Goal: Task Accomplishment & Management: Manage account settings

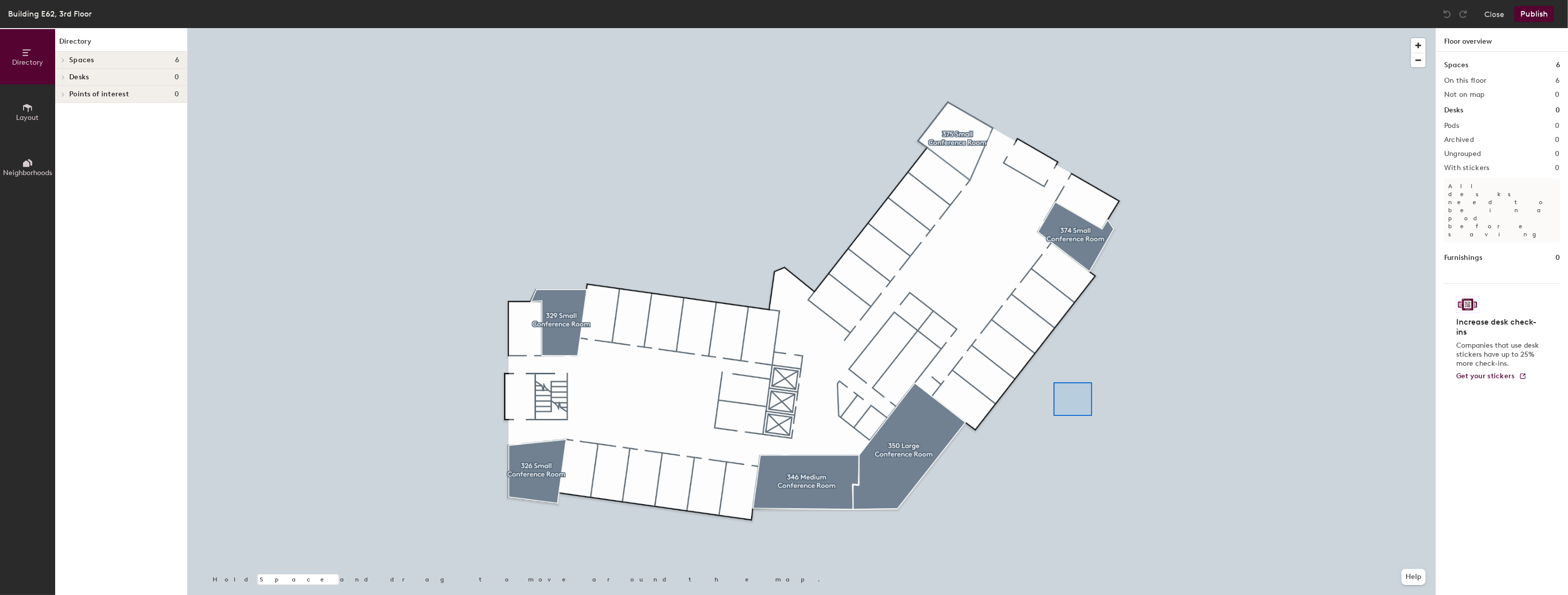
click at [1054, 28] on div at bounding box center [811, 28] width 1248 height 0
click at [61, 80] on div at bounding box center [61, 77] width 13 height 16
click at [27, 107] on icon at bounding box center [27, 108] width 9 height 8
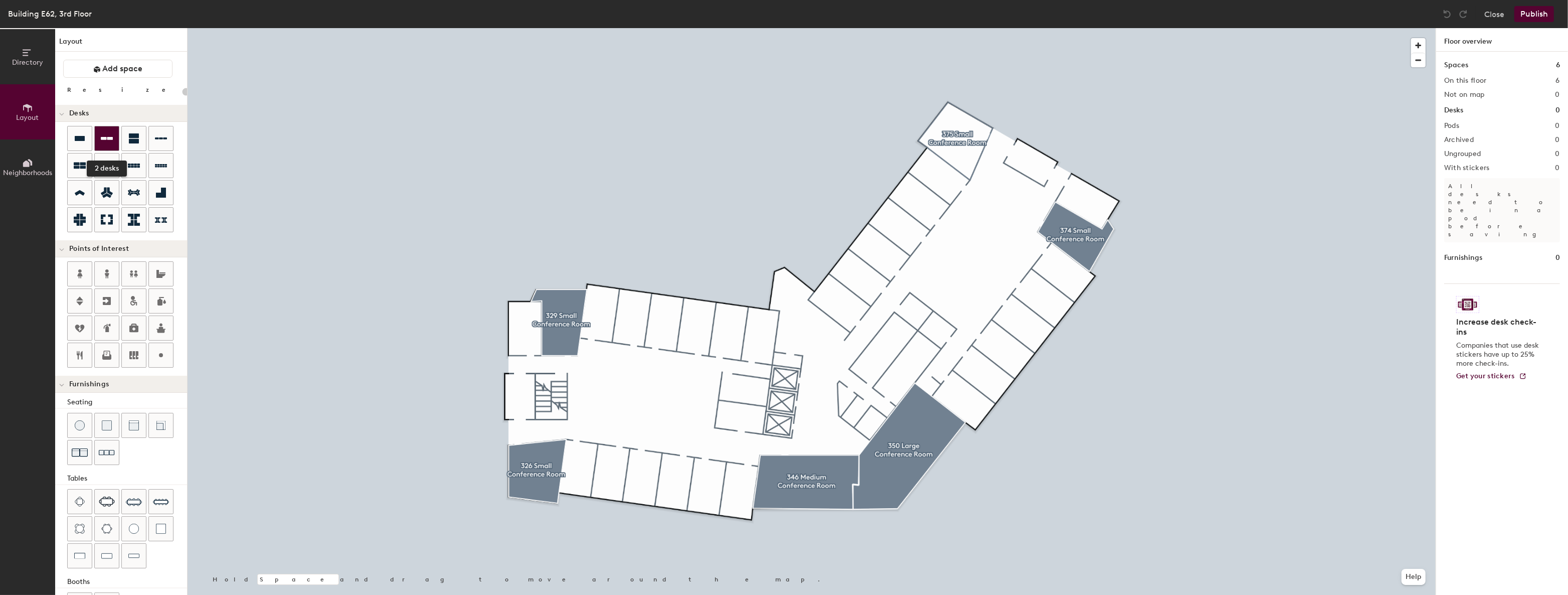
click at [114, 138] on div at bounding box center [107, 139] width 24 height 24
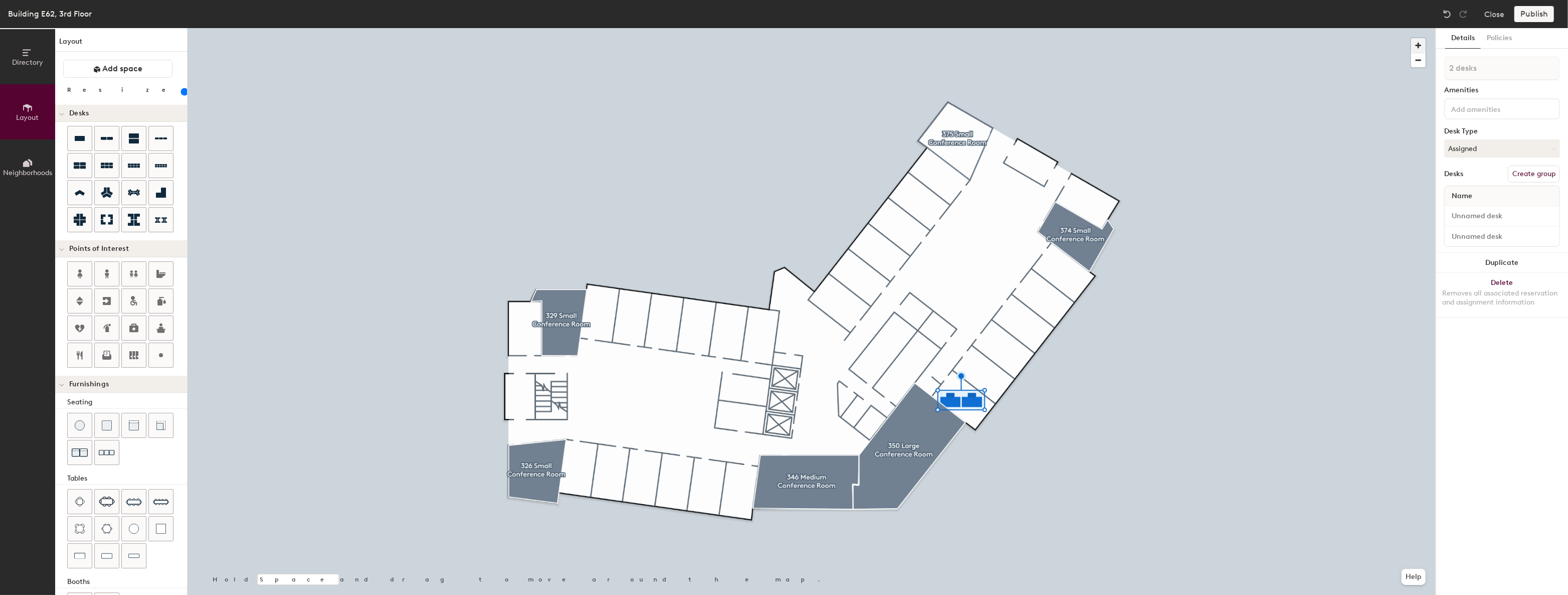
click at [1421, 44] on span "button" at bounding box center [1418, 46] width 15 height 15
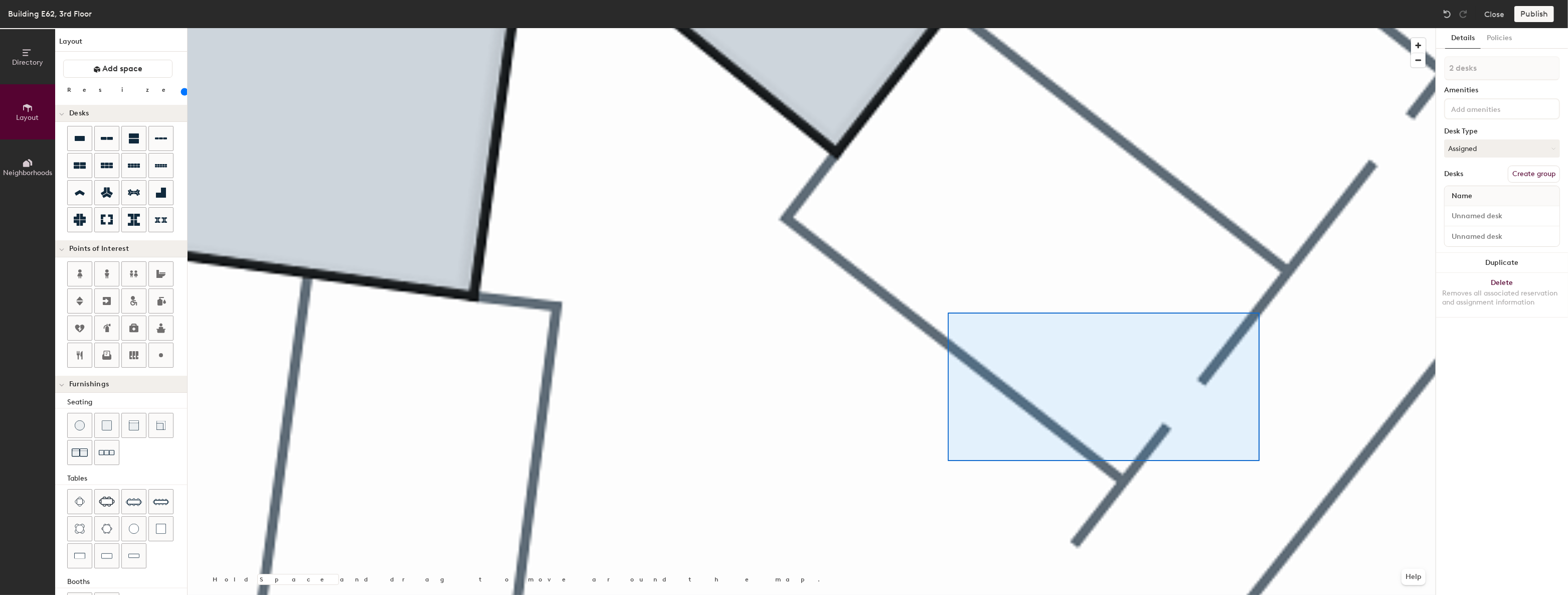
click at [948, 28] on div at bounding box center [811, 28] width 1248 height 0
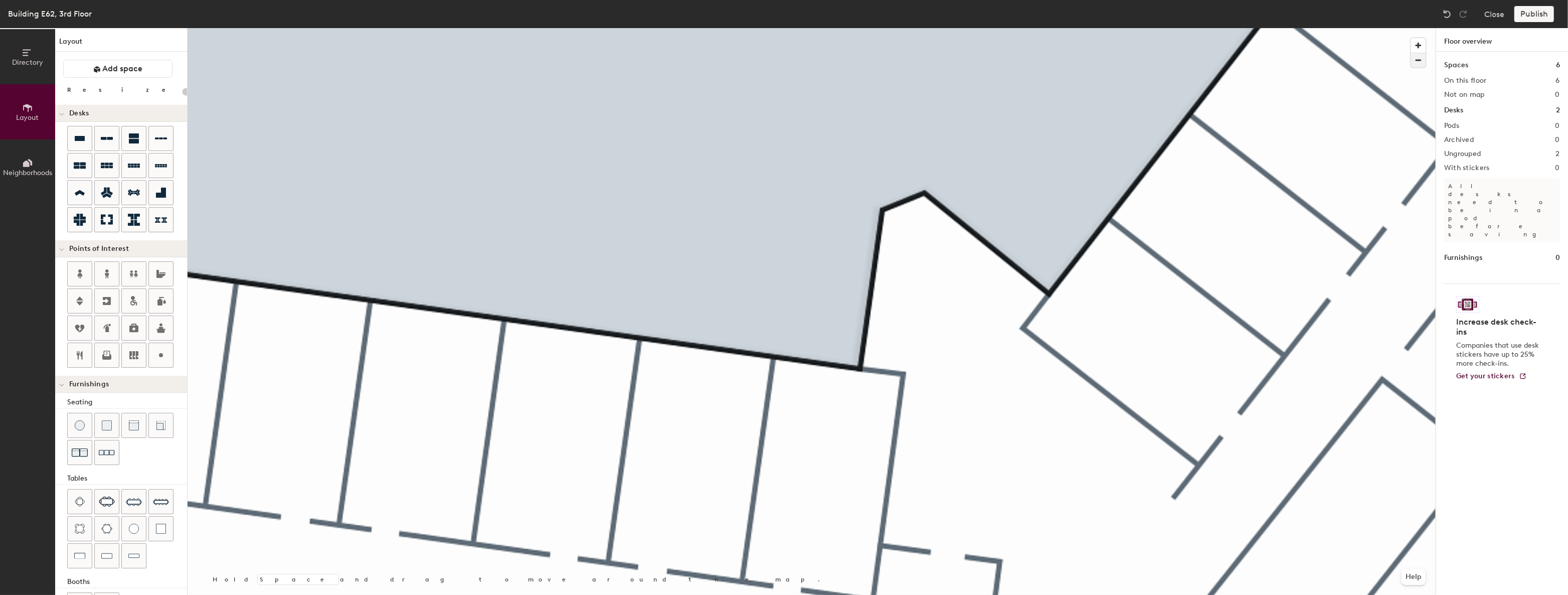
click at [1425, 60] on span "button" at bounding box center [1418, 60] width 15 height 14
click at [1423, 60] on span "button" at bounding box center [1418, 60] width 15 height 14
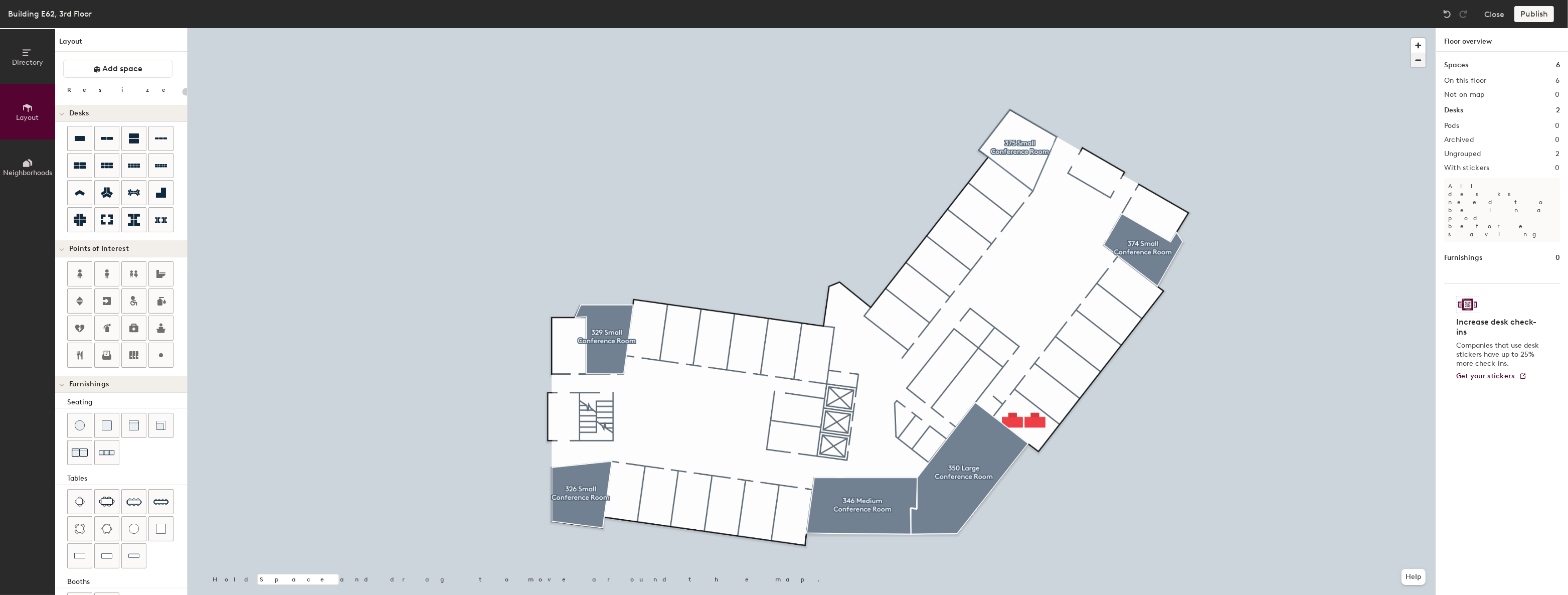
type input "120"
type input "2 desks"
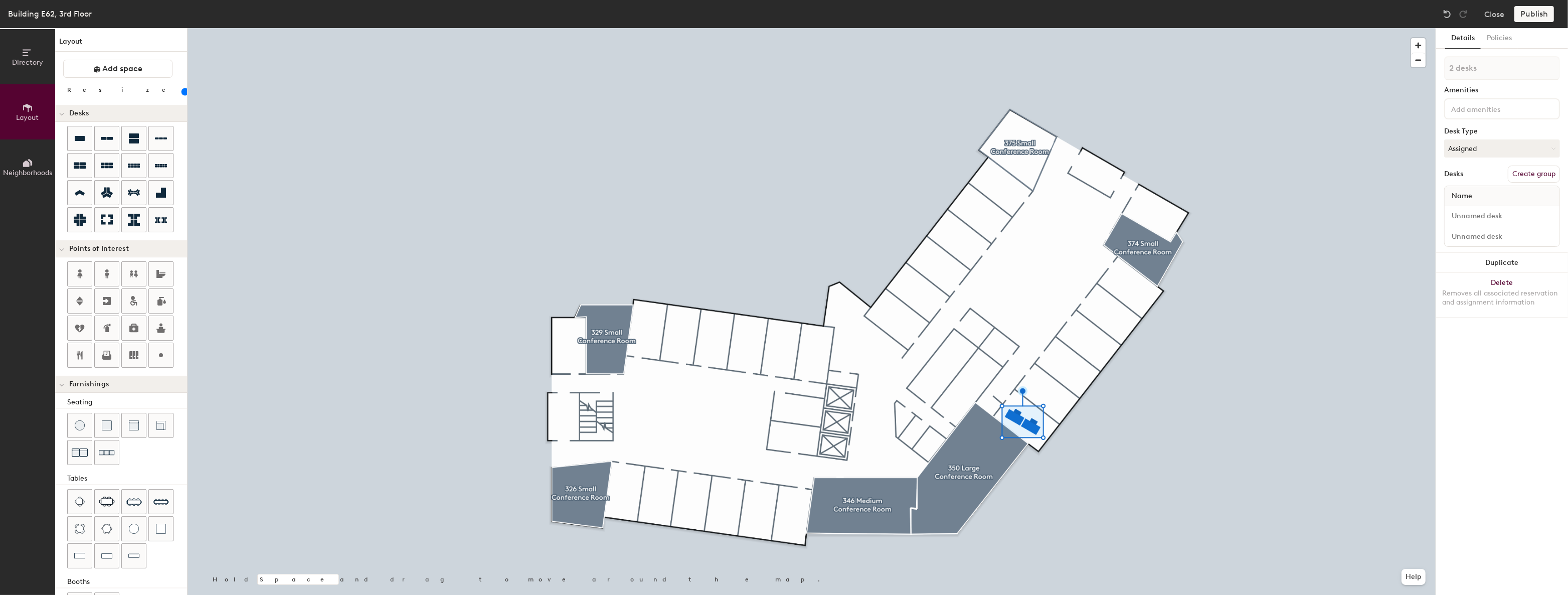
click at [182, 92] on input "range" at bounding box center [182, 91] width 0 height 8
type input "120"
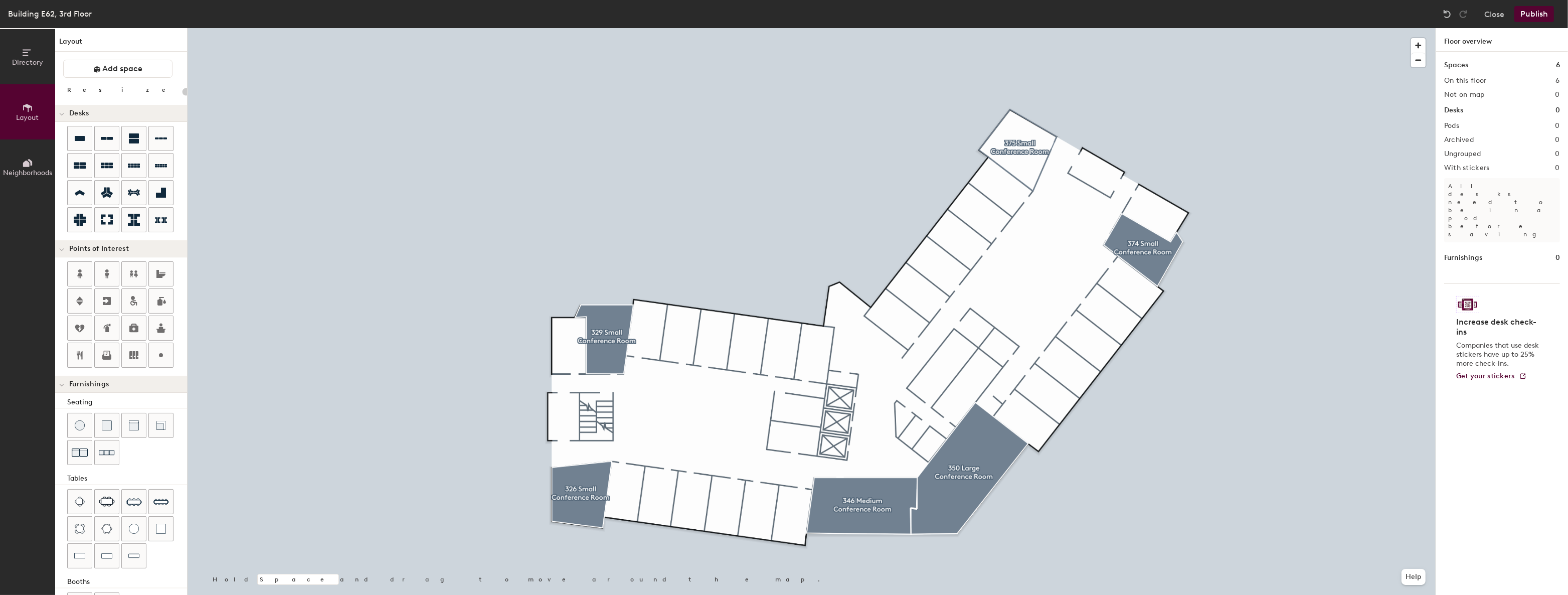
click at [77, 141] on icon at bounding box center [80, 138] width 12 height 12
click at [182, 93] on input "range" at bounding box center [182, 91] width 0 height 8
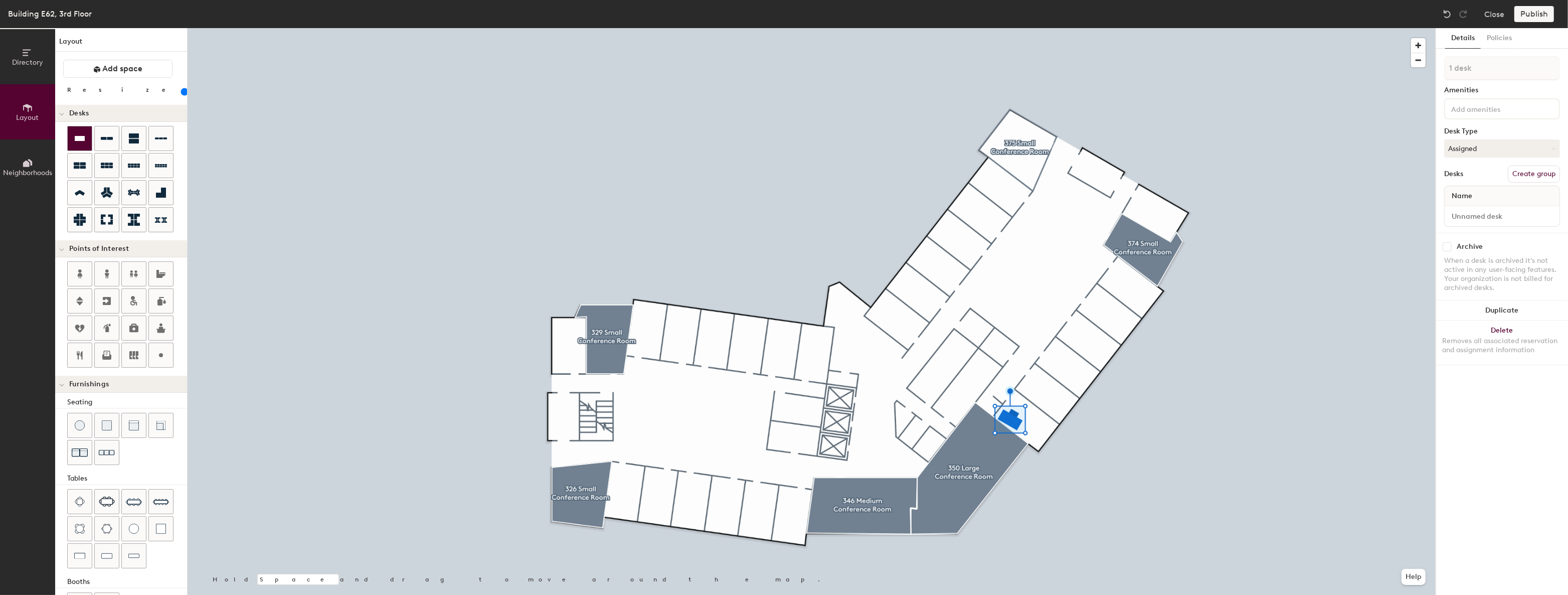
click at [80, 139] on icon at bounding box center [80, 138] width 10 height 5
click at [84, 133] on icon at bounding box center [80, 138] width 12 height 12
click at [82, 130] on div at bounding box center [80, 139] width 24 height 24
type input "140"
type input "2 desks"
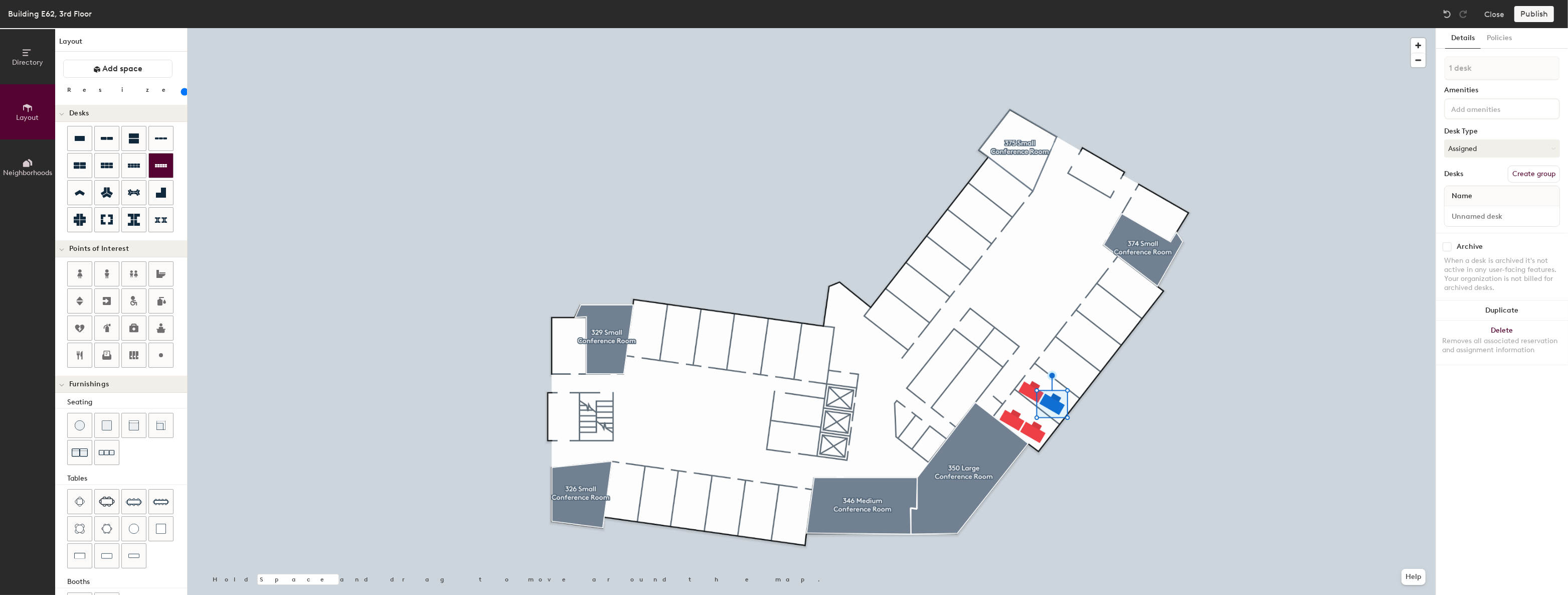
type input "140"
type input "2 desks"
type input "140"
type input "3 desks"
type input "140"
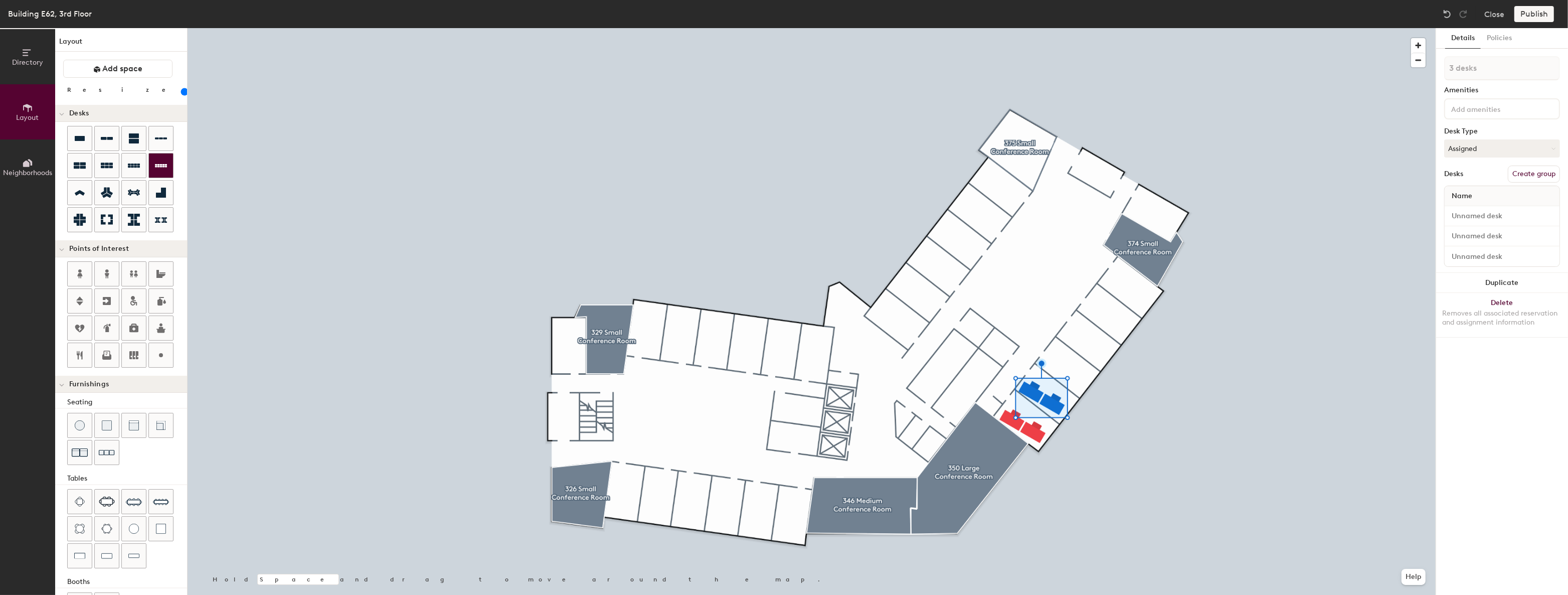
type input "4 desks"
click at [1524, 171] on button "Create group" at bounding box center [1534, 174] width 52 height 17
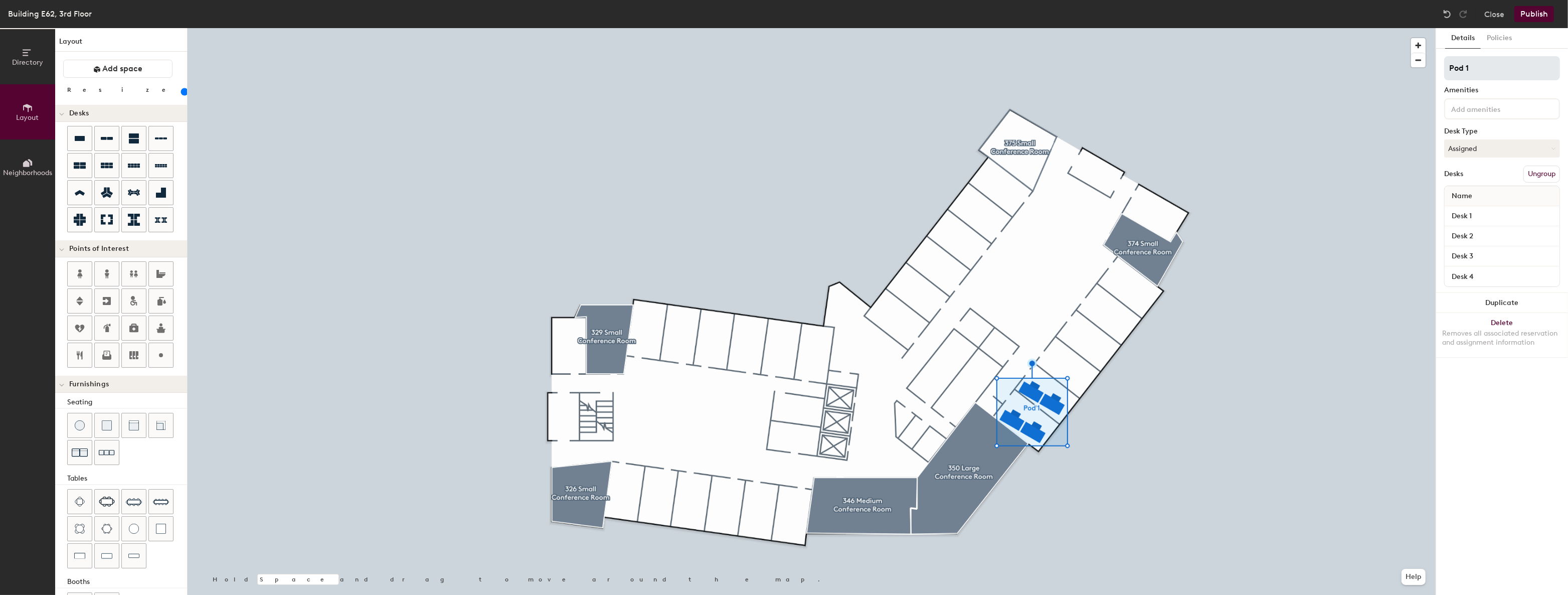
type input "140"
drag, startPoint x: 1483, startPoint y: 67, endPoint x: 1426, endPoint y: 67, distance: 57.0
click at [1426, 67] on div "Directory Layout Neighborhoods Layout Add space Resize Desks Points of Interest…" at bounding box center [784, 311] width 1568 height 567
type input "E"
type input "140"
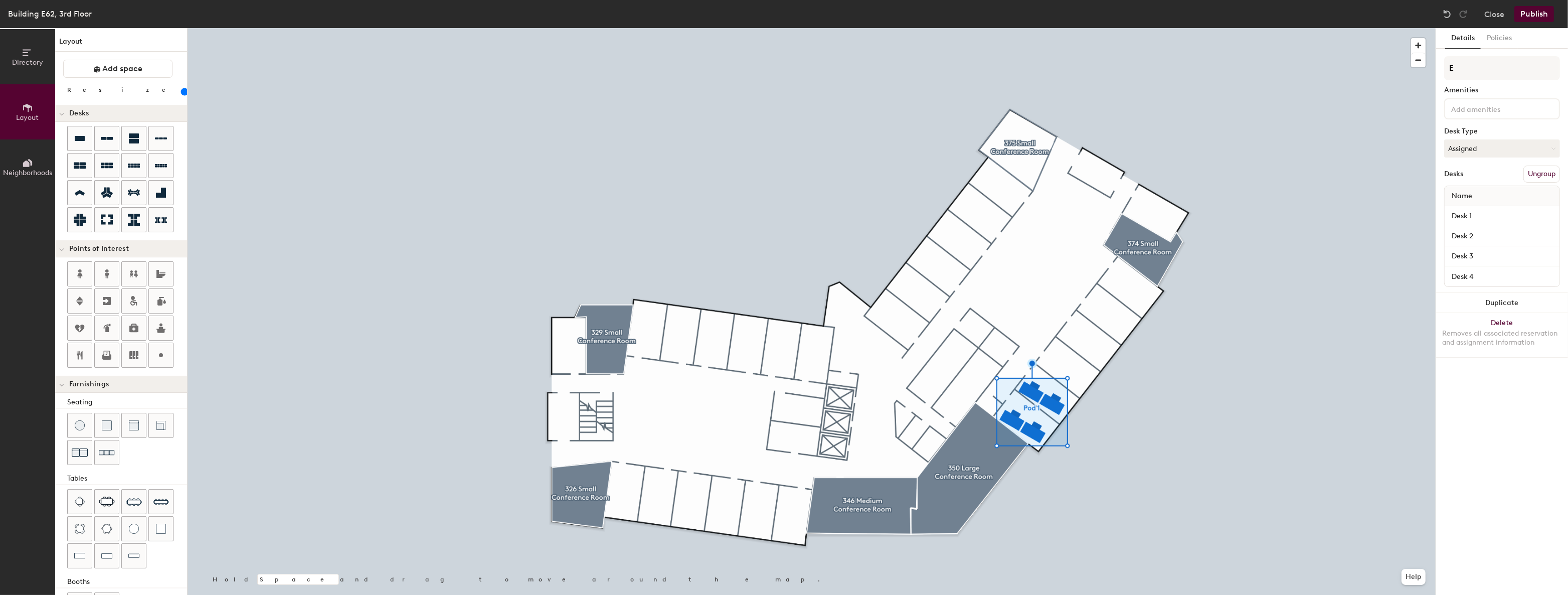
type input "E6"
type input "140"
type input "E62"
type input "140"
type input "E62"
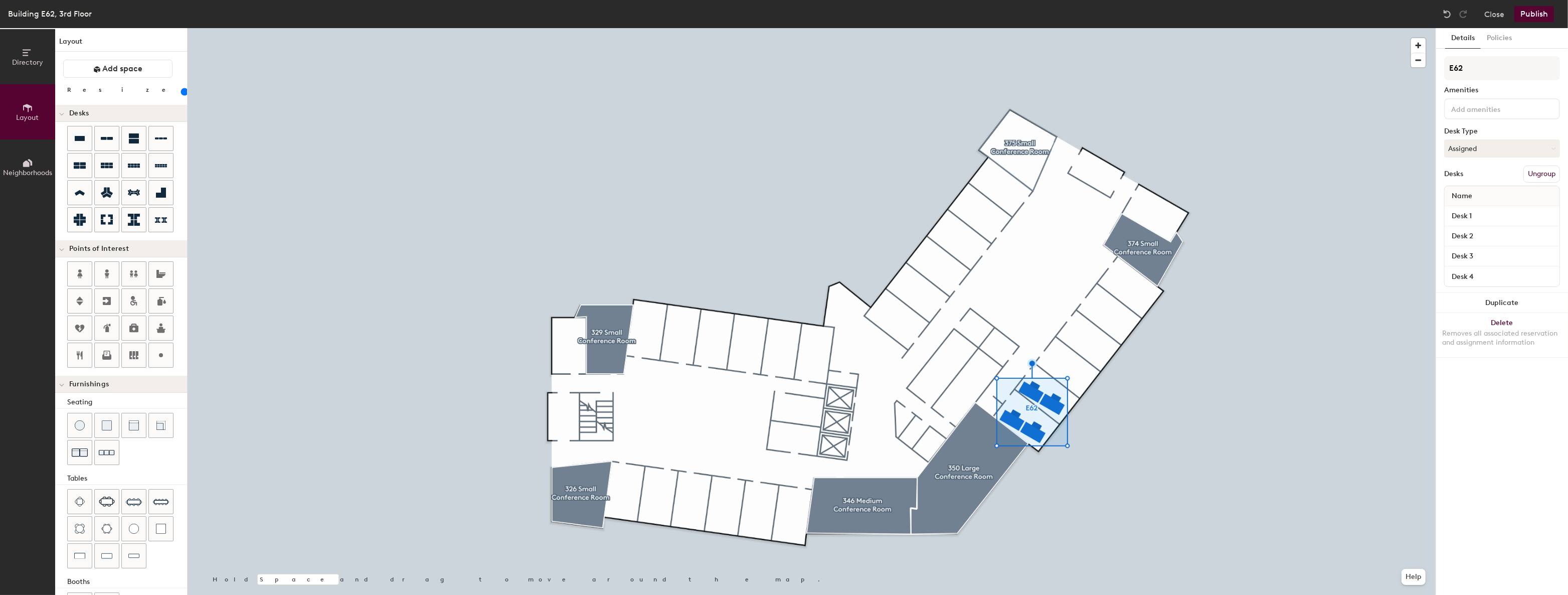
type input "140"
type input "E62 E"
type input "140"
type input "E62 Eme"
type input "140"
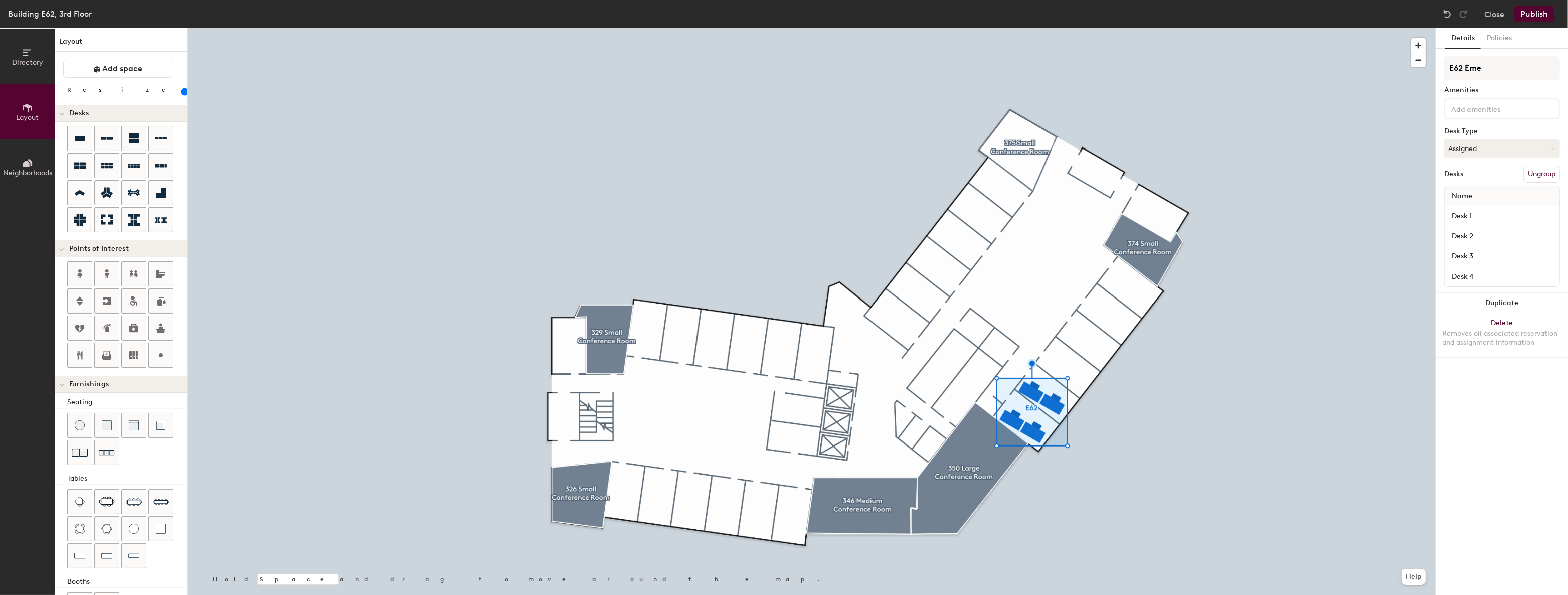
type input "E62 Emer"
type input "140"
type input "E62 Emeri"
type input "140"
type input "E62 Emeritus"
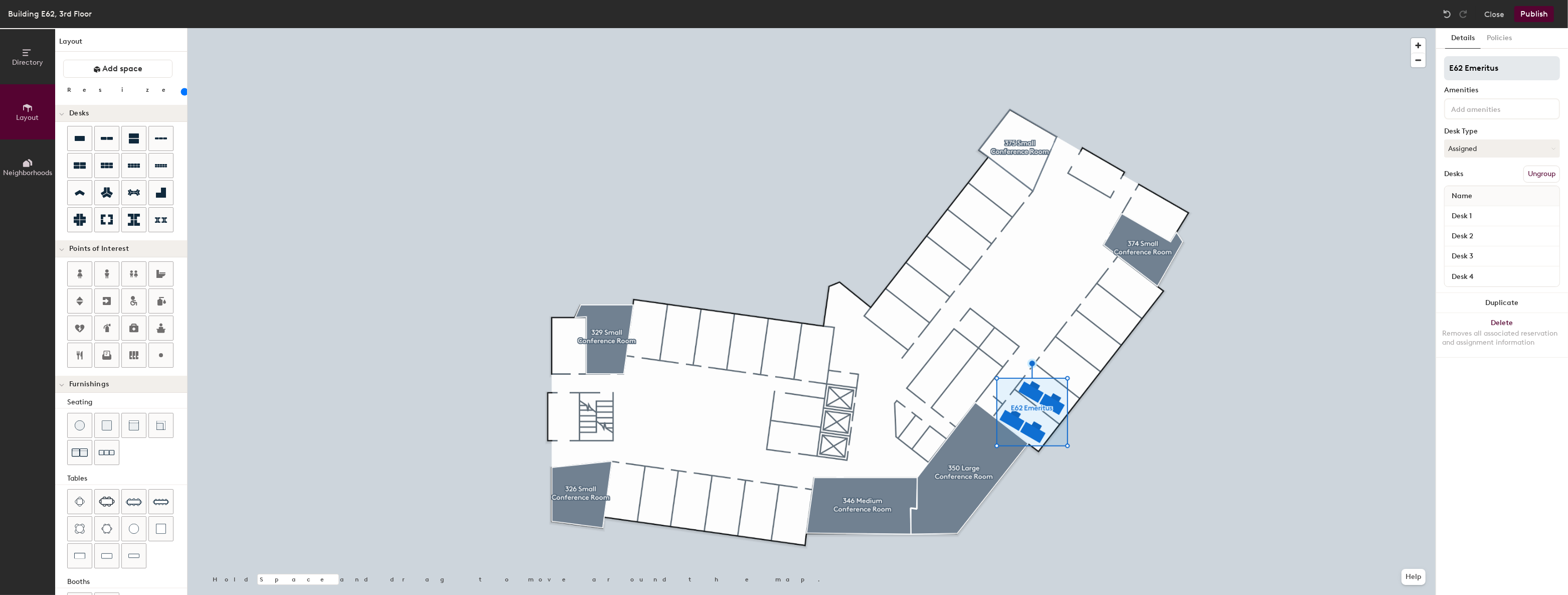
type input "140"
click at [1365, 66] on div "Directory Layout Neighborhoods Layout Add space Resize Desks Points of Interest…" at bounding box center [784, 311] width 1568 height 567
type input "3"
type input "140"
type input "36"
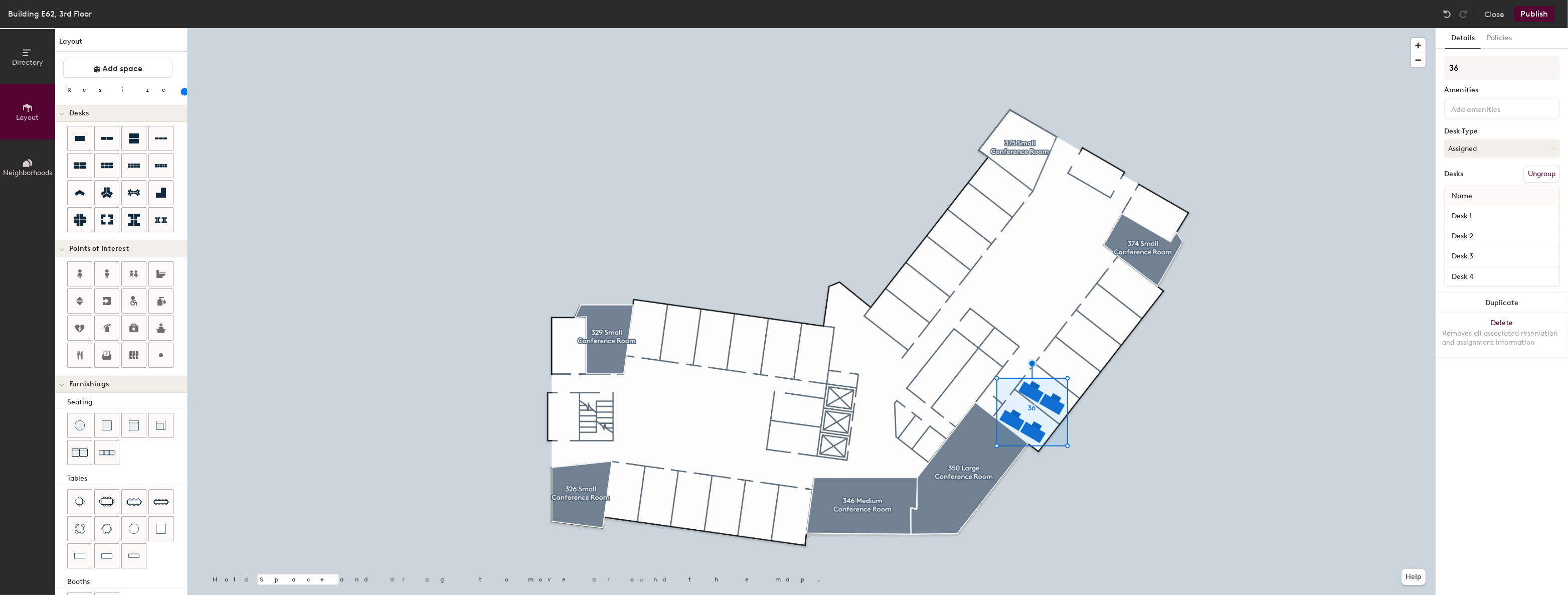
type input "140"
type input "360"
type input "140"
type input "360,"
type input "140"
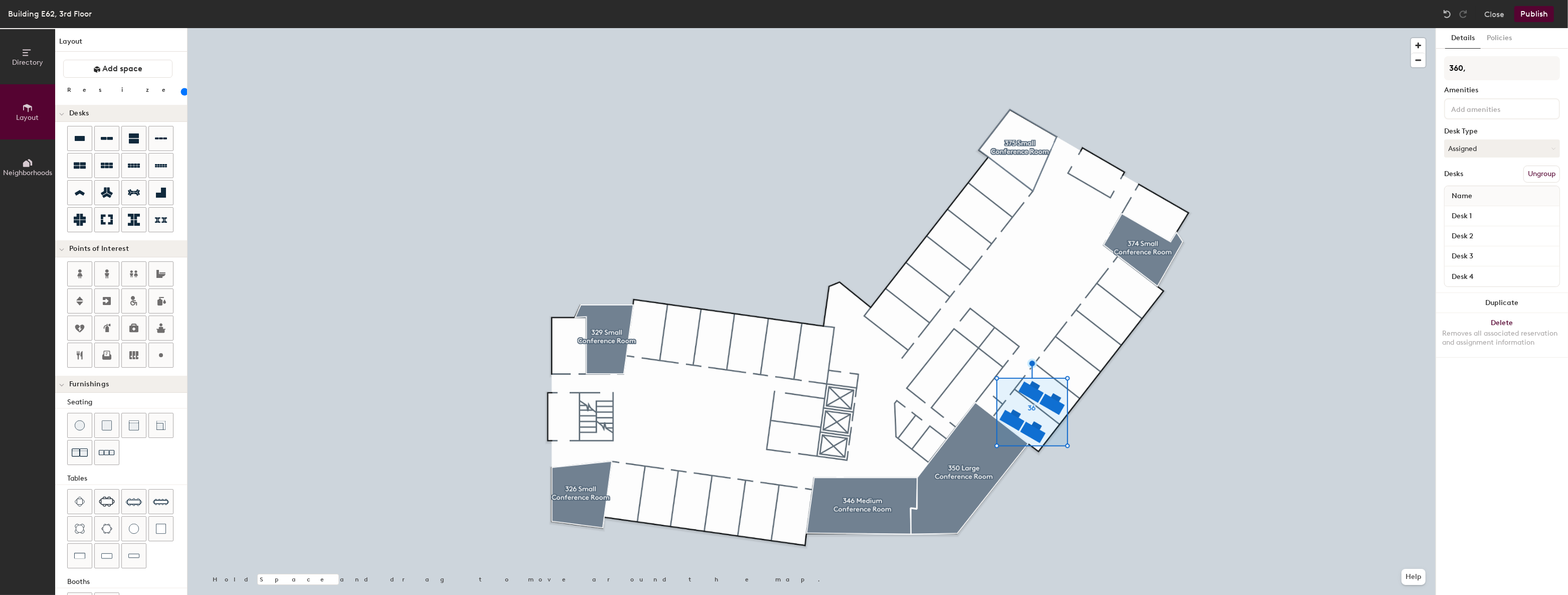
type input "360,2"
type input "140"
type input "360,"
type input "140"
type input "360"
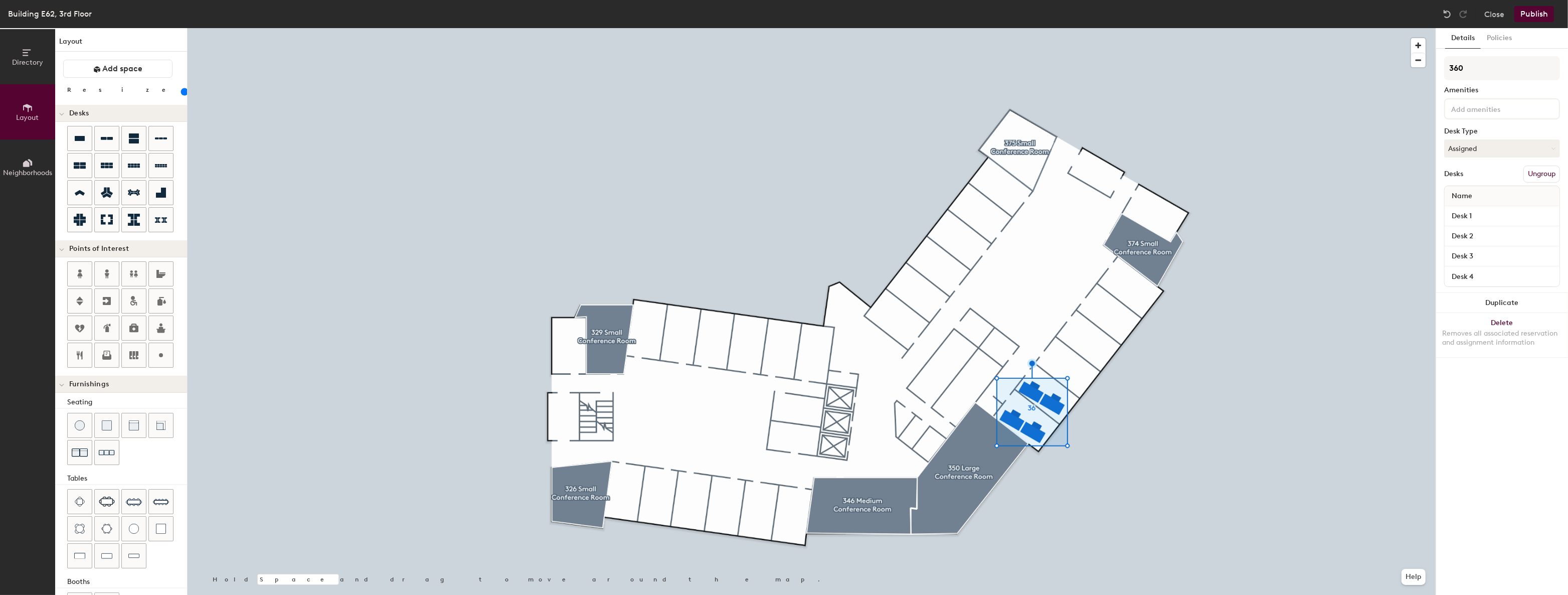
type input "140"
type input "360 2"
type input "140"
type input "360 26"
type input "140"
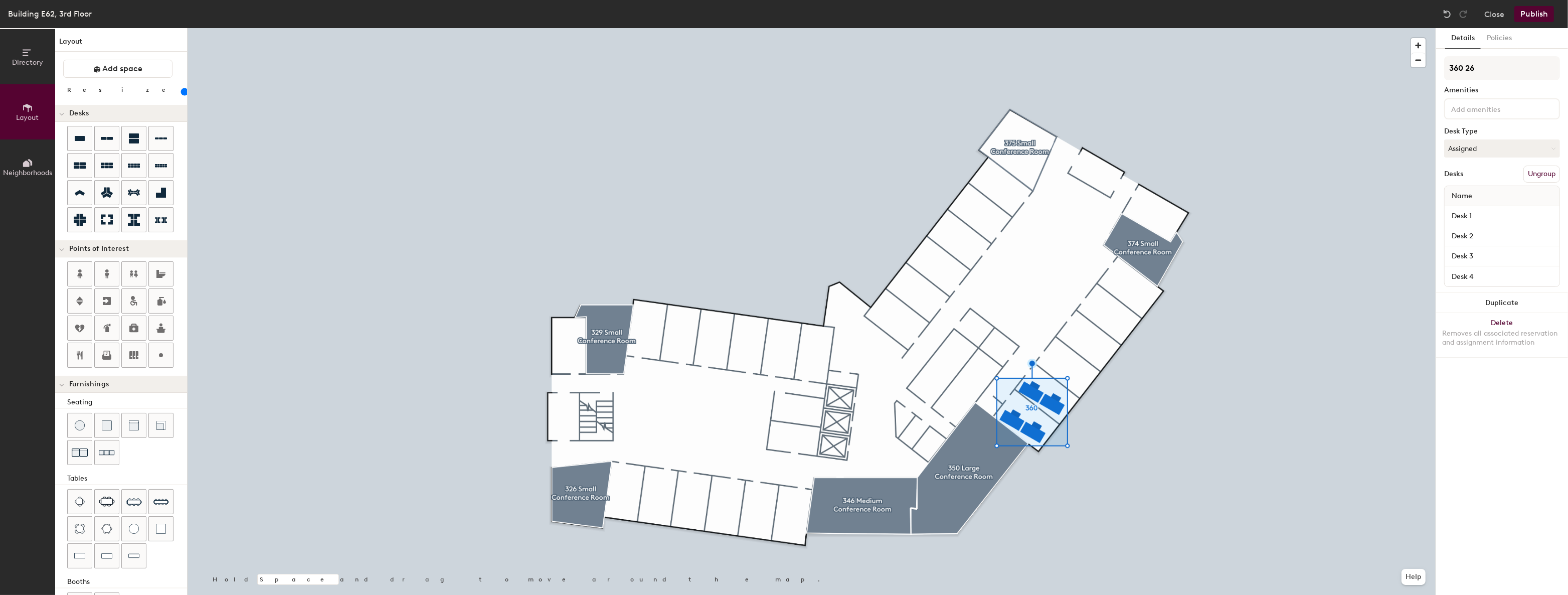
type input "360 262"
type input "140"
type input "360 26"
type input "140"
type input "360 2"
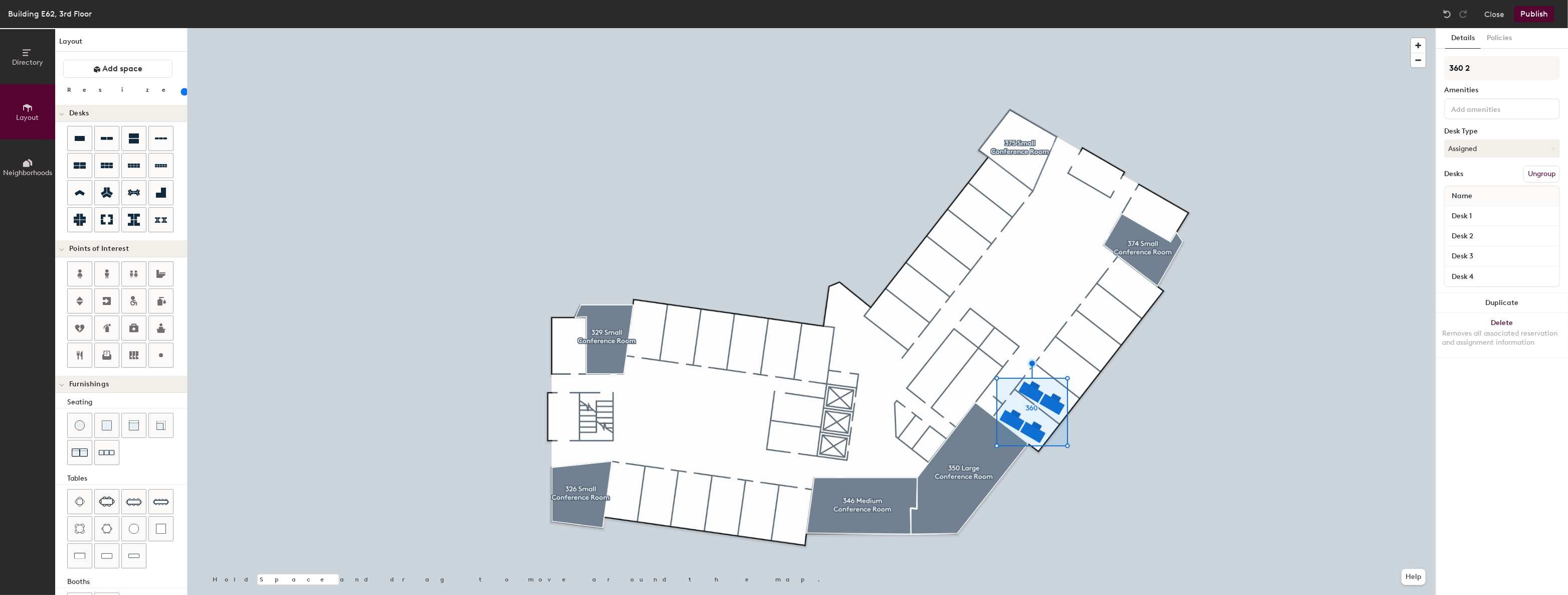
type input "140"
type input "360"
type input "140"
type input "360 3"
type input "140"
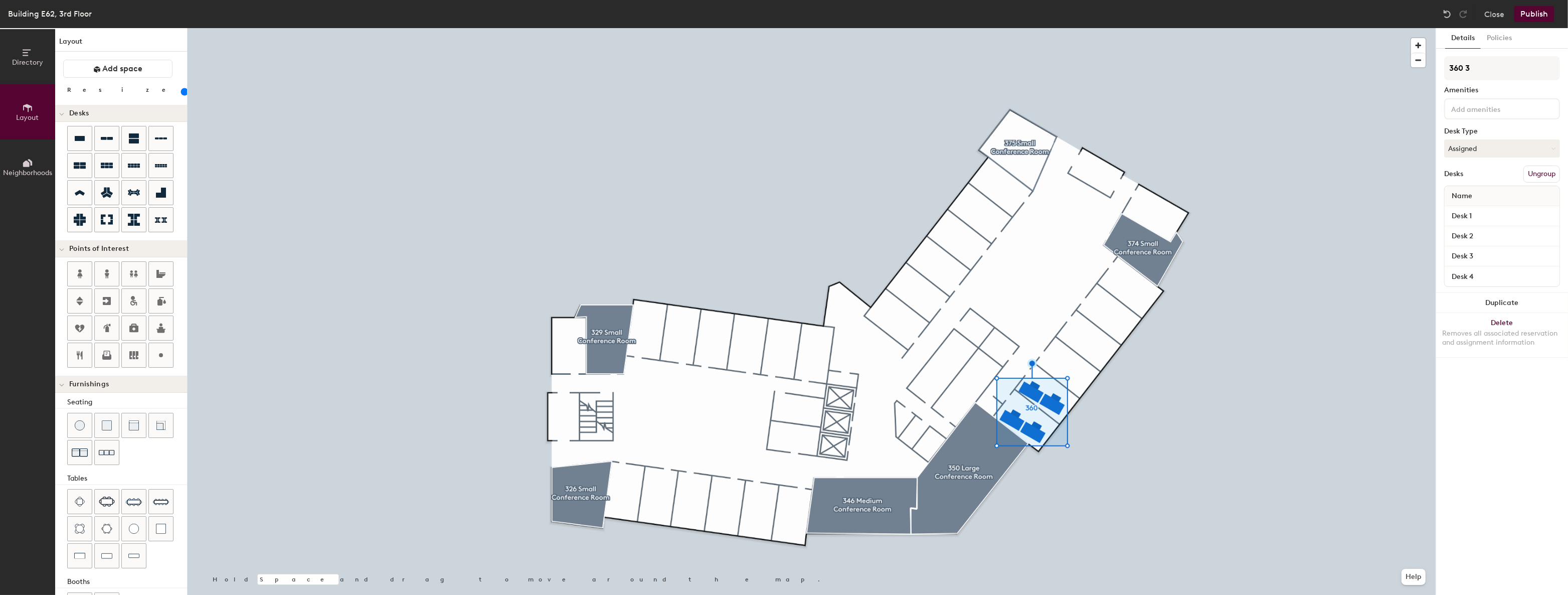
type input "360 36"
type input "140"
type input "360 362"
type input "140"
type input "360 362"
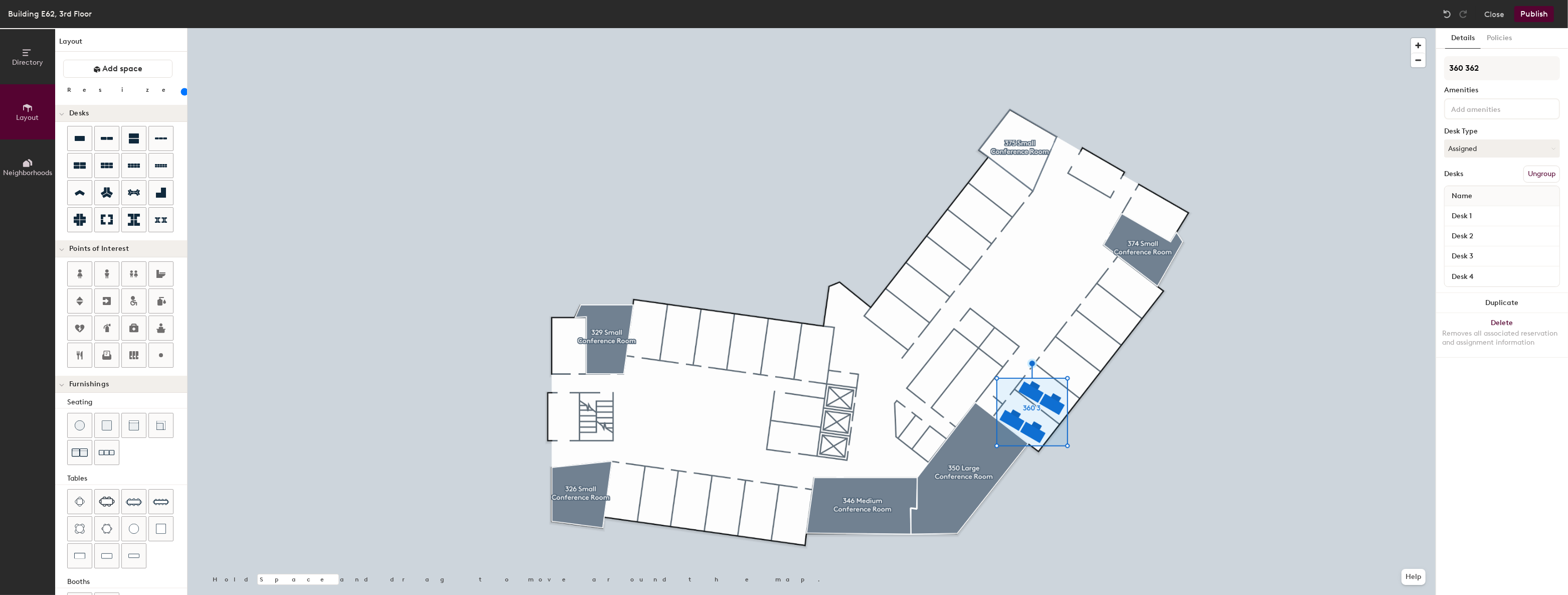
type input "140"
type input "360 362 Pod"
type input "140"
type input "360 362 Pod"
click at [1541, 149] on button "Assigned" at bounding box center [1502, 149] width 116 height 18
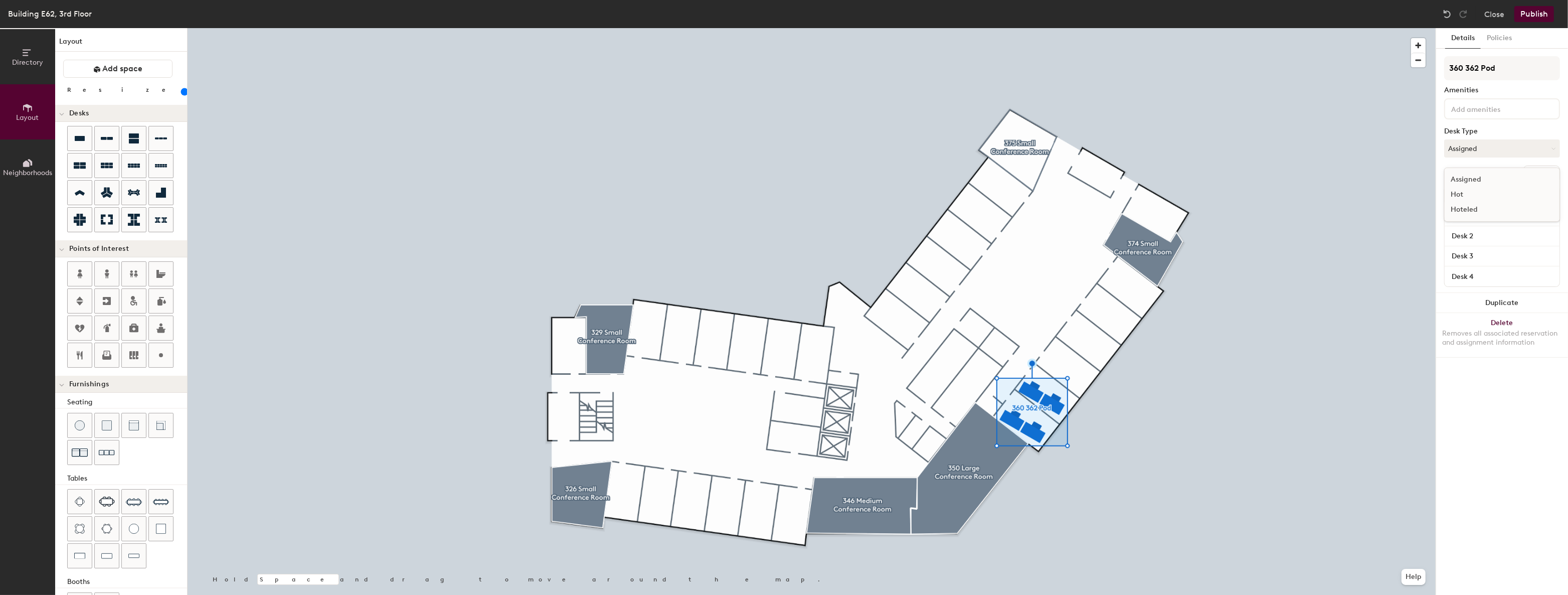
click at [1507, 209] on div "Hoteled" at bounding box center [1494, 209] width 100 height 15
type input "140"
click at [1482, 215] on input "Desk 1" at bounding box center [1502, 216] width 111 height 14
type input "32"
type input "140"
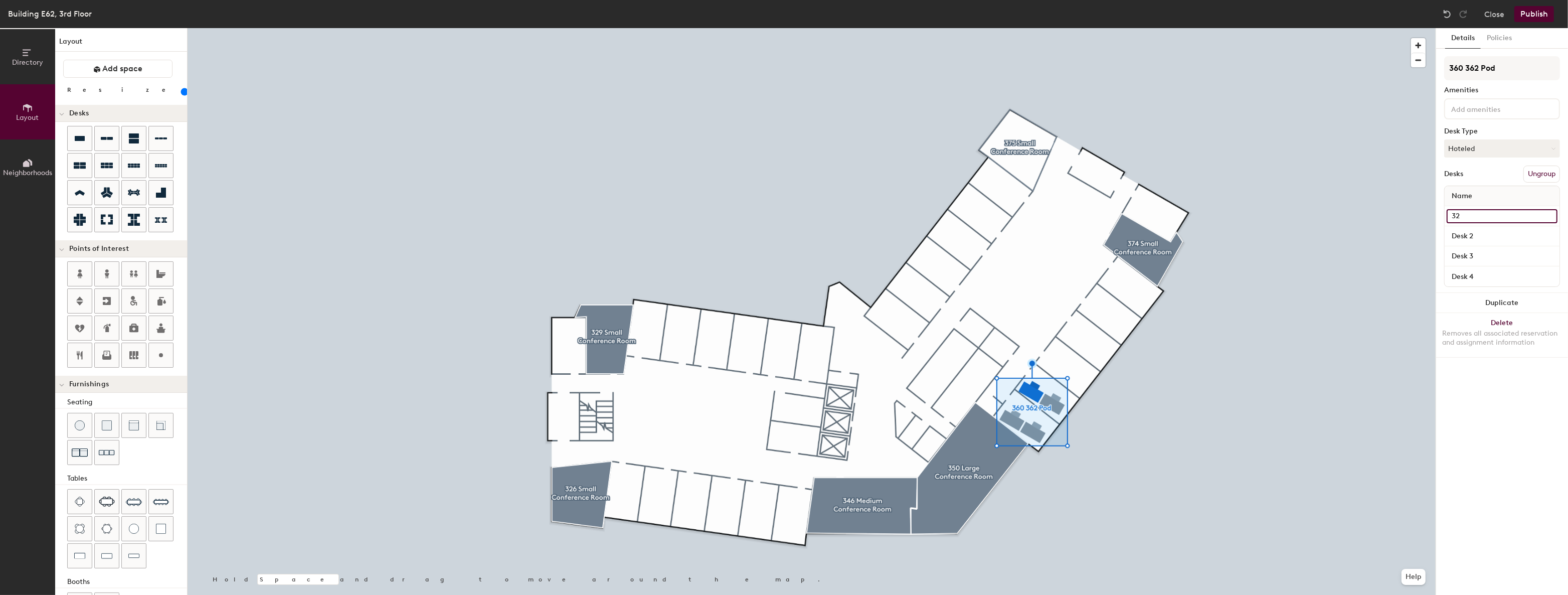
type input "326"
type input "140"
type input "326A"
type input "140"
type input "326A"
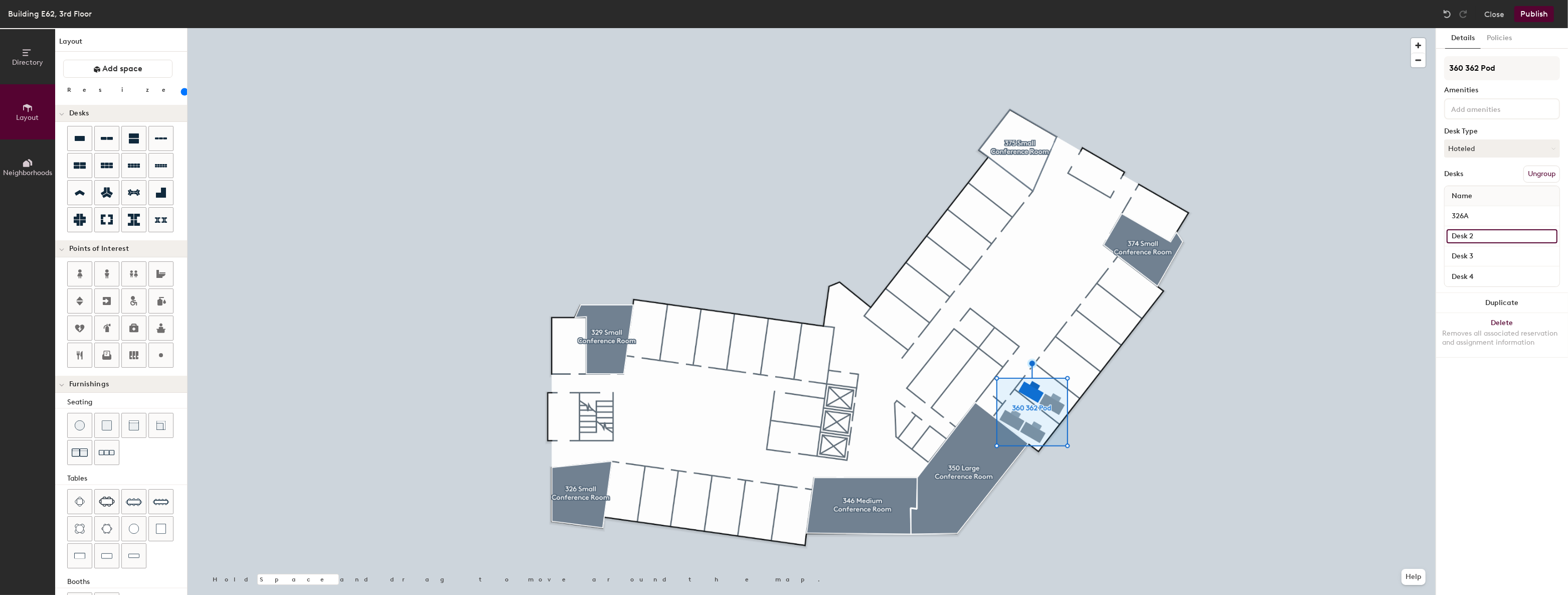
type input "140"
click at [1486, 230] on input "Desk 2" at bounding box center [1502, 236] width 111 height 14
type input "3"
type input "140"
type input "36"
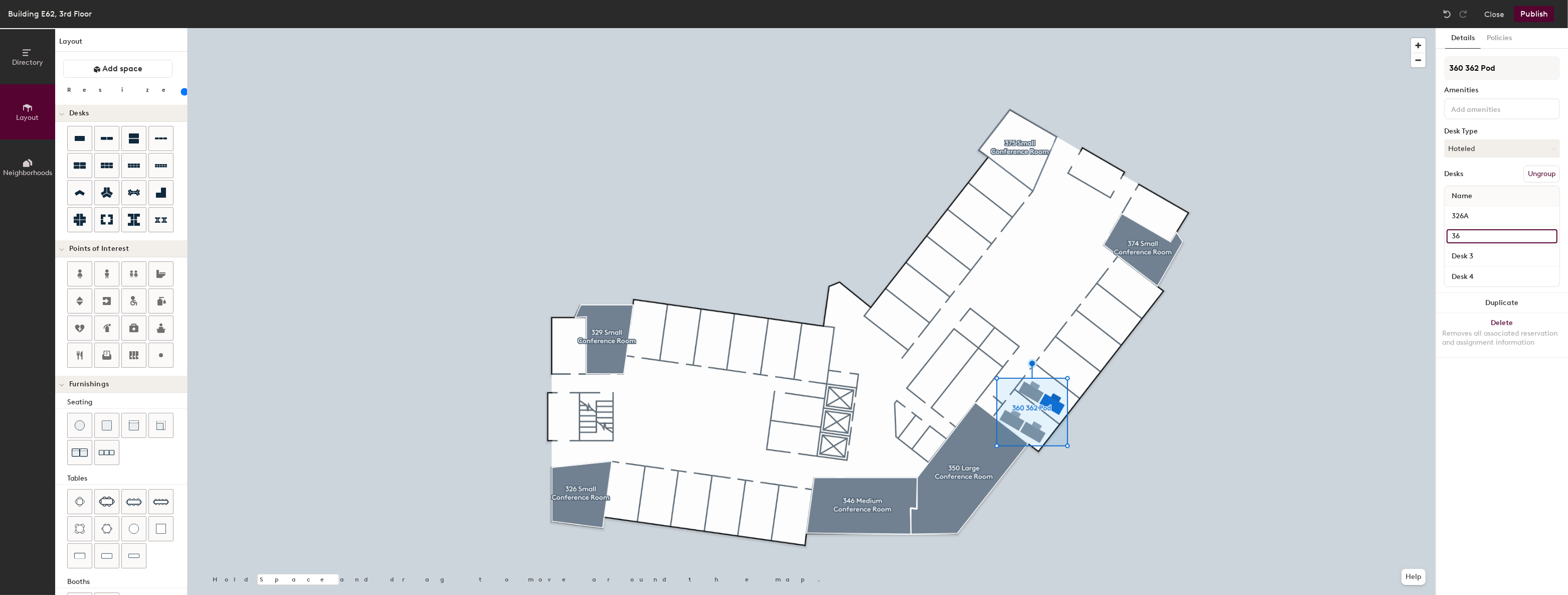
type input "140"
type input "362"
type input "140"
type input "362B"
type input "140"
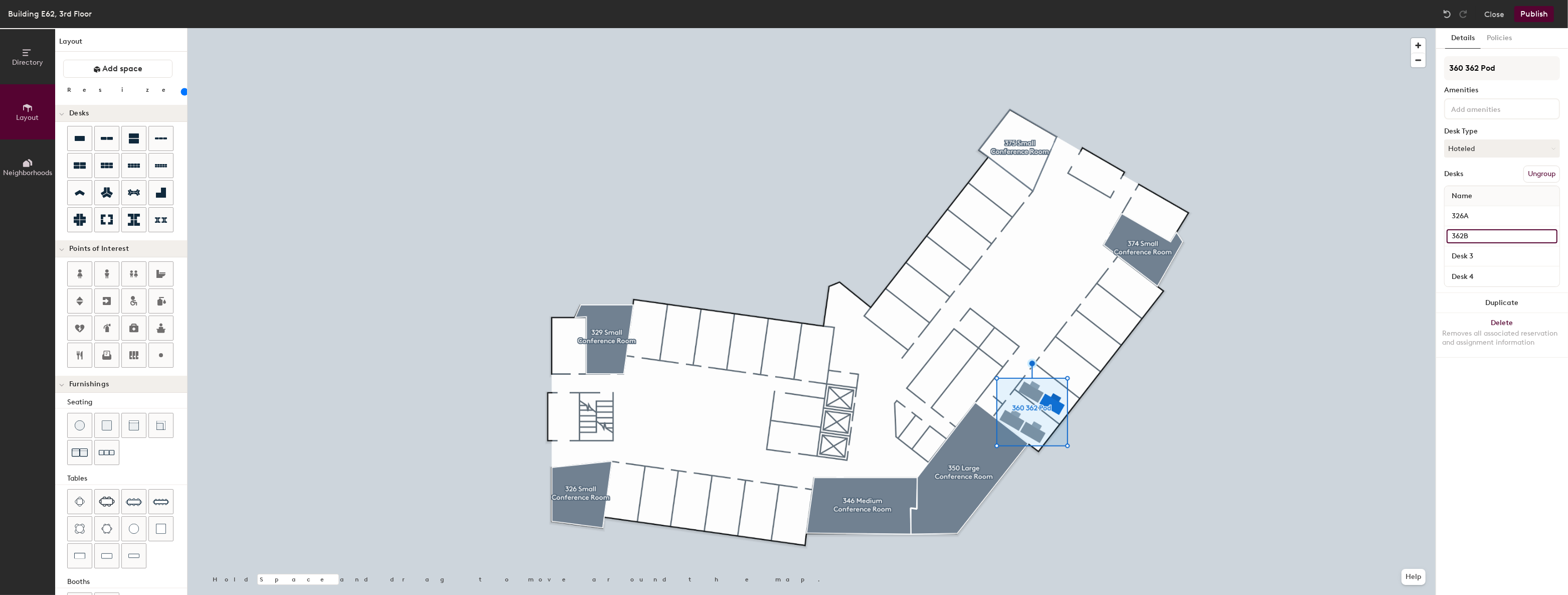
type input "362B"
type input "140"
type input "3"
type input "140"
type input "36"
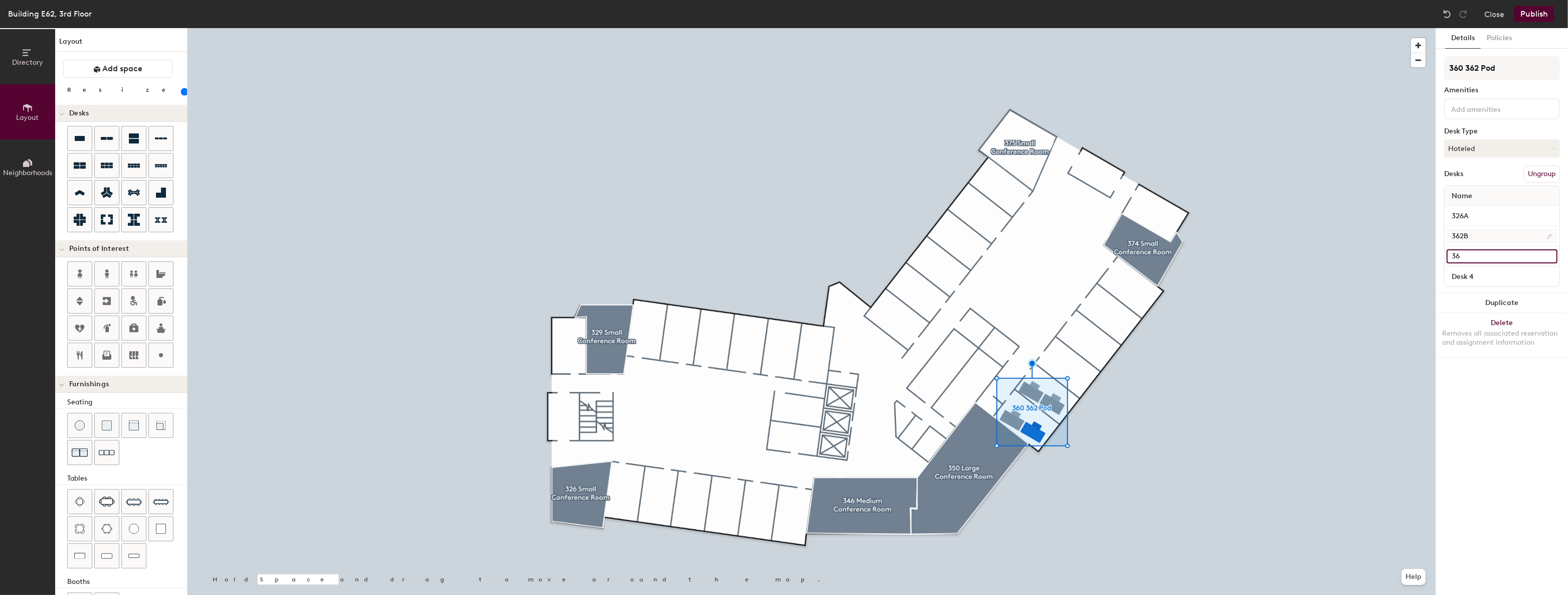
type input "140"
type input "360"
type input "140"
type input "360B"
type input "140"
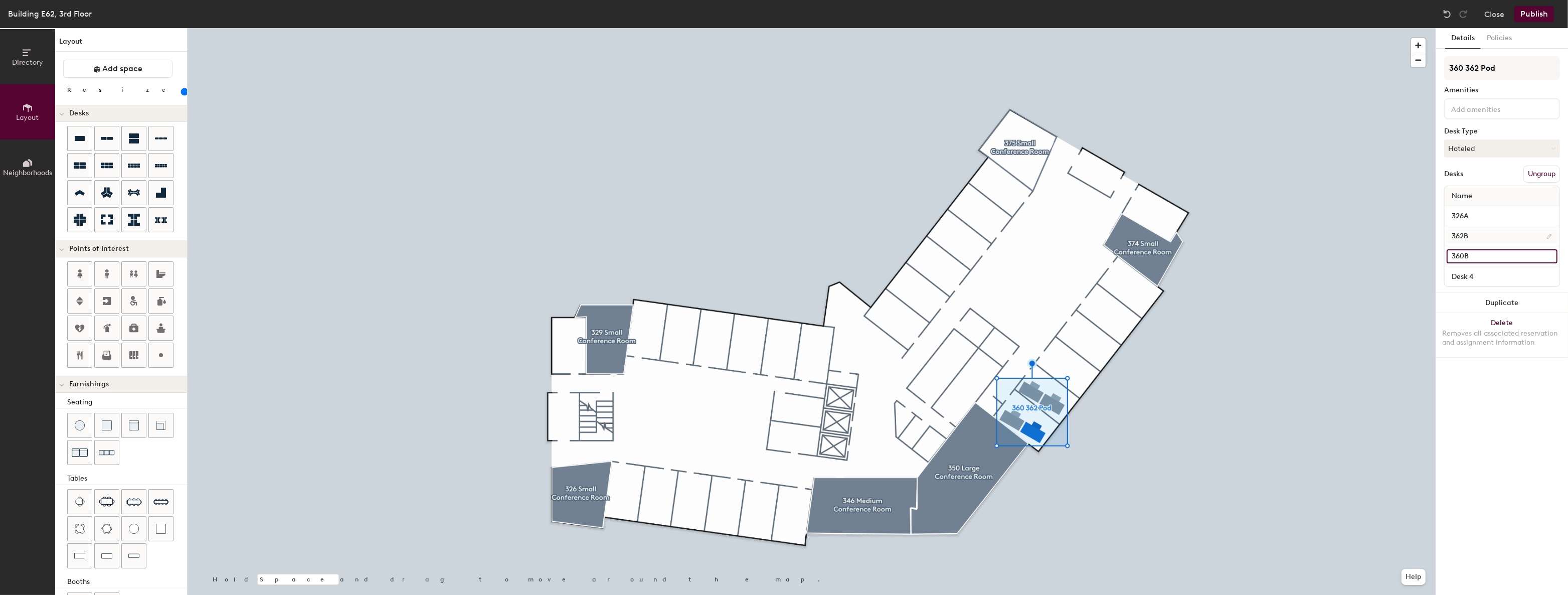
type input "360B"
type input "140"
type input "3"
type input "140"
type input "360"
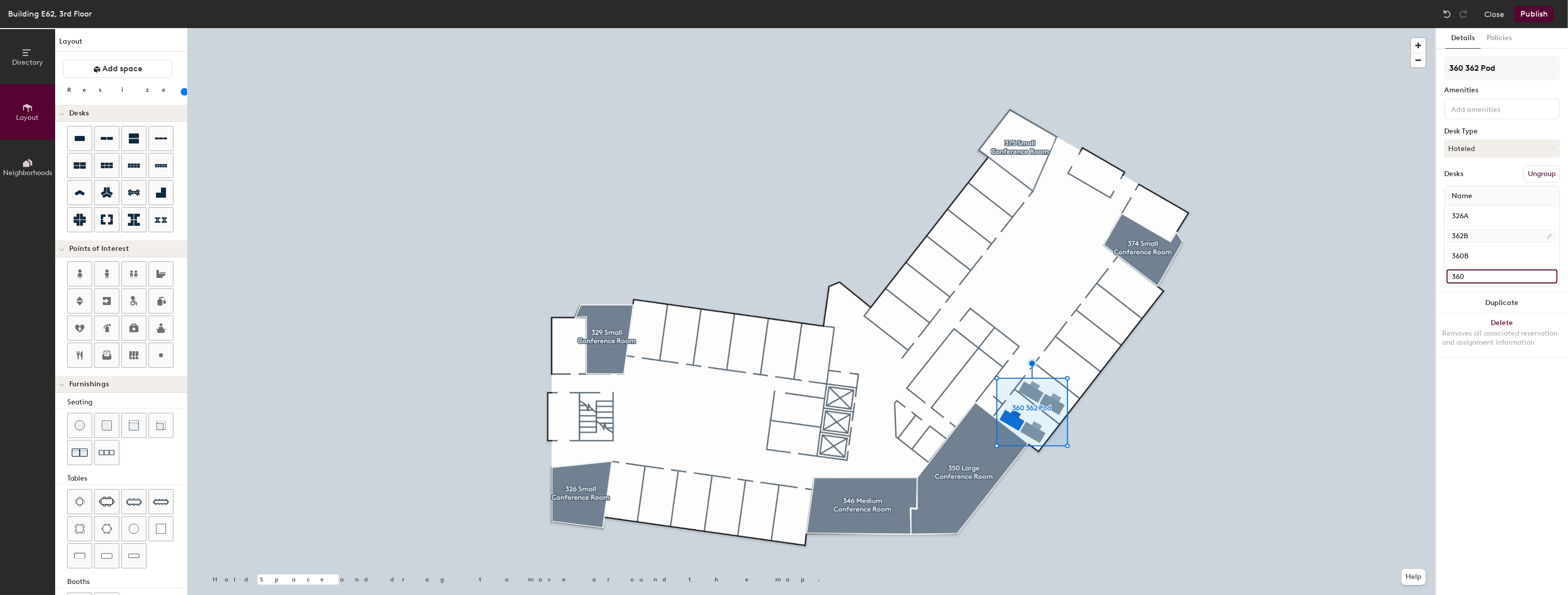
type input "140"
type input "360"
click at [1496, 220] on input "326A" at bounding box center [1502, 216] width 111 height 14
type input "140"
click at [1499, 278] on input "360" at bounding box center [1502, 276] width 111 height 14
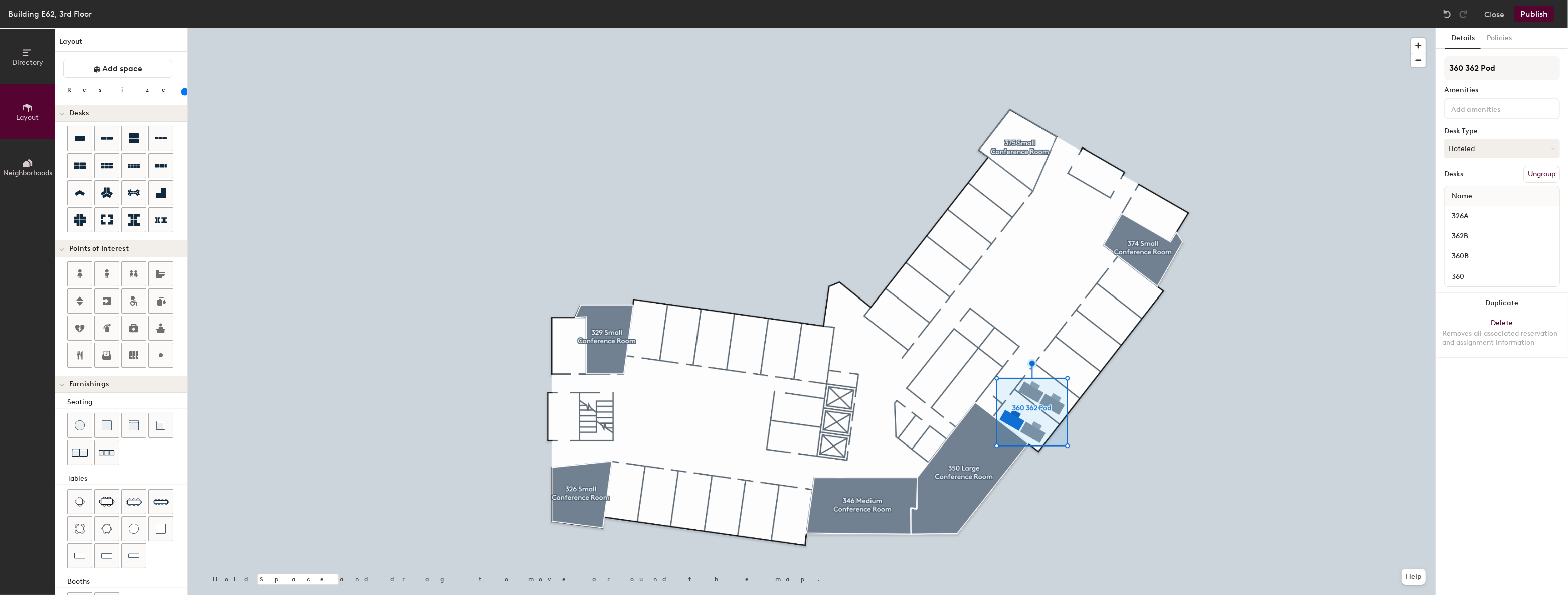
click at [1502, 457] on div "Details Policies 360 362 Pod Amenities Desk Type Hoteled Desks Ungroup Name 326…" at bounding box center [1502, 311] width 132 height 567
click at [1496, 40] on button "Policies" at bounding box center [1499, 38] width 37 height 21
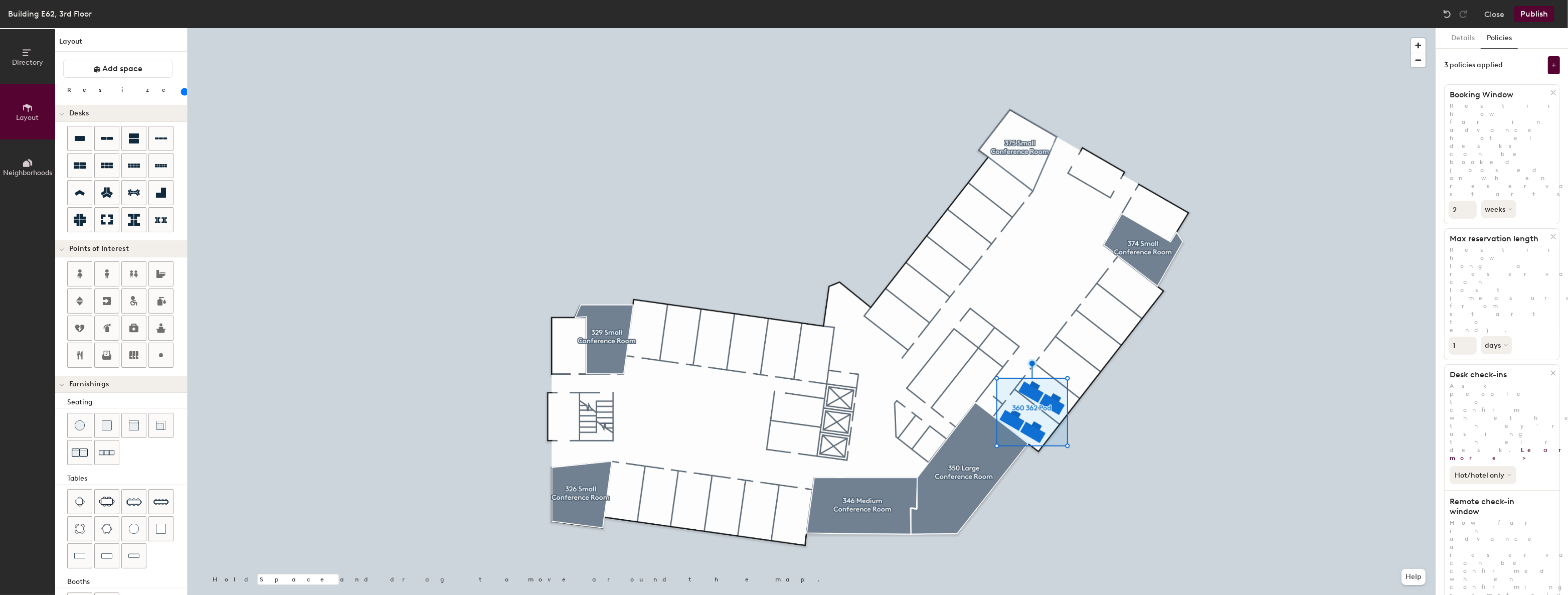
click at [1488, 466] on button "Hot/hotel only" at bounding box center [1483, 475] width 67 height 18
type input "140"
click at [1470, 38] on button "Details" at bounding box center [1463, 38] width 35 height 21
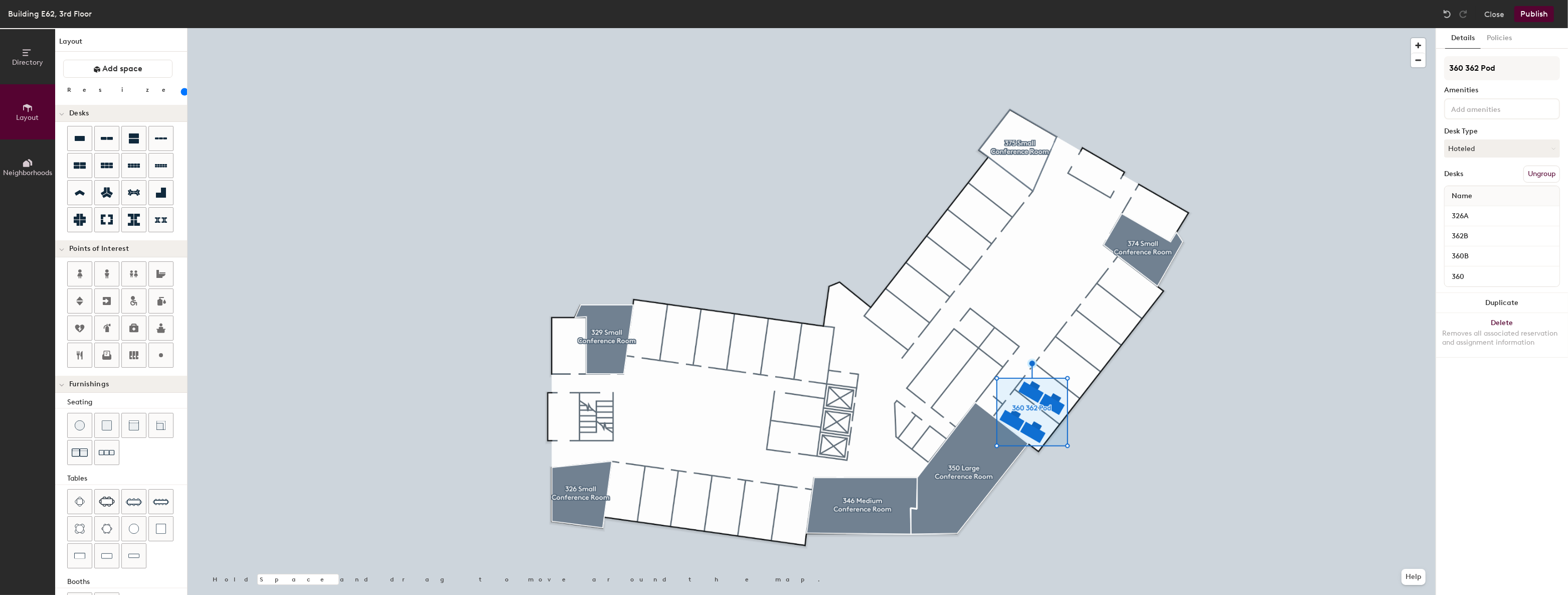
click at [1512, 108] on input at bounding box center [1494, 108] width 90 height 12
type input "Desk"
type input "c"
type input "Moni"
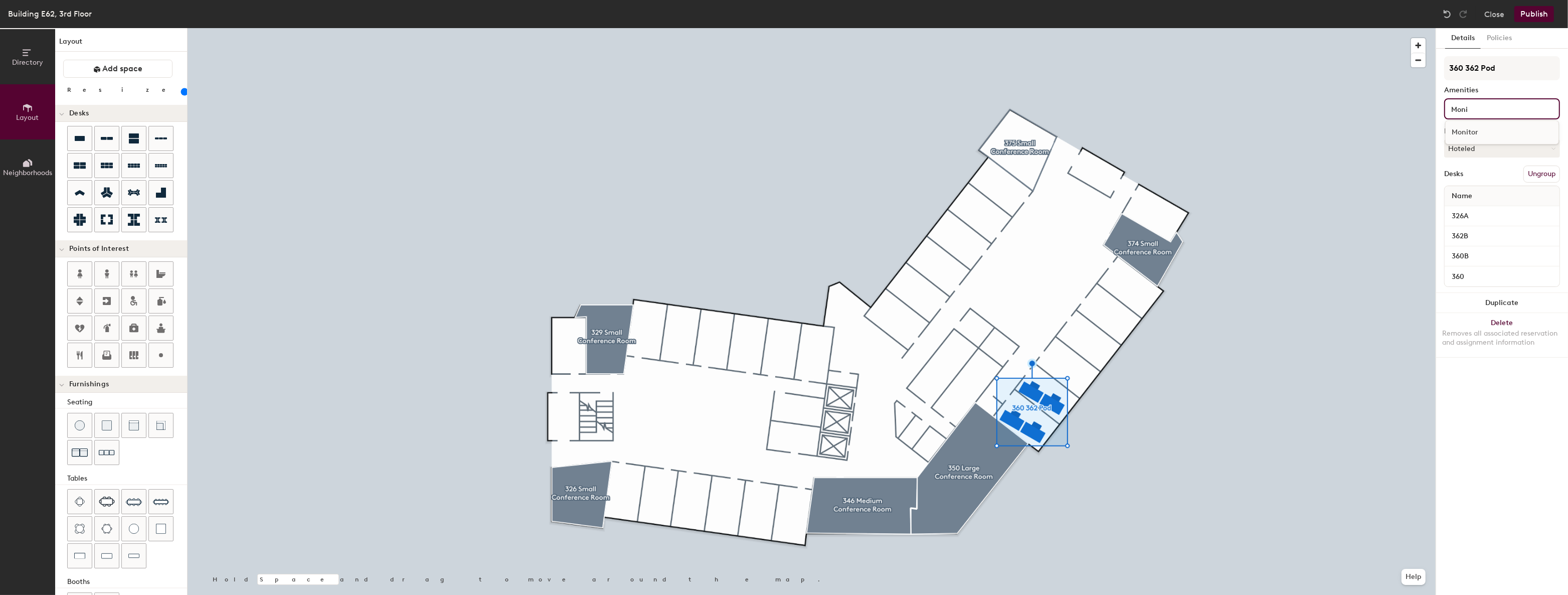
click at [1488, 136] on div "Monitor" at bounding box center [1502, 132] width 113 height 15
type input "140"
click at [1528, 18] on button "Publish" at bounding box center [1534, 14] width 40 height 16
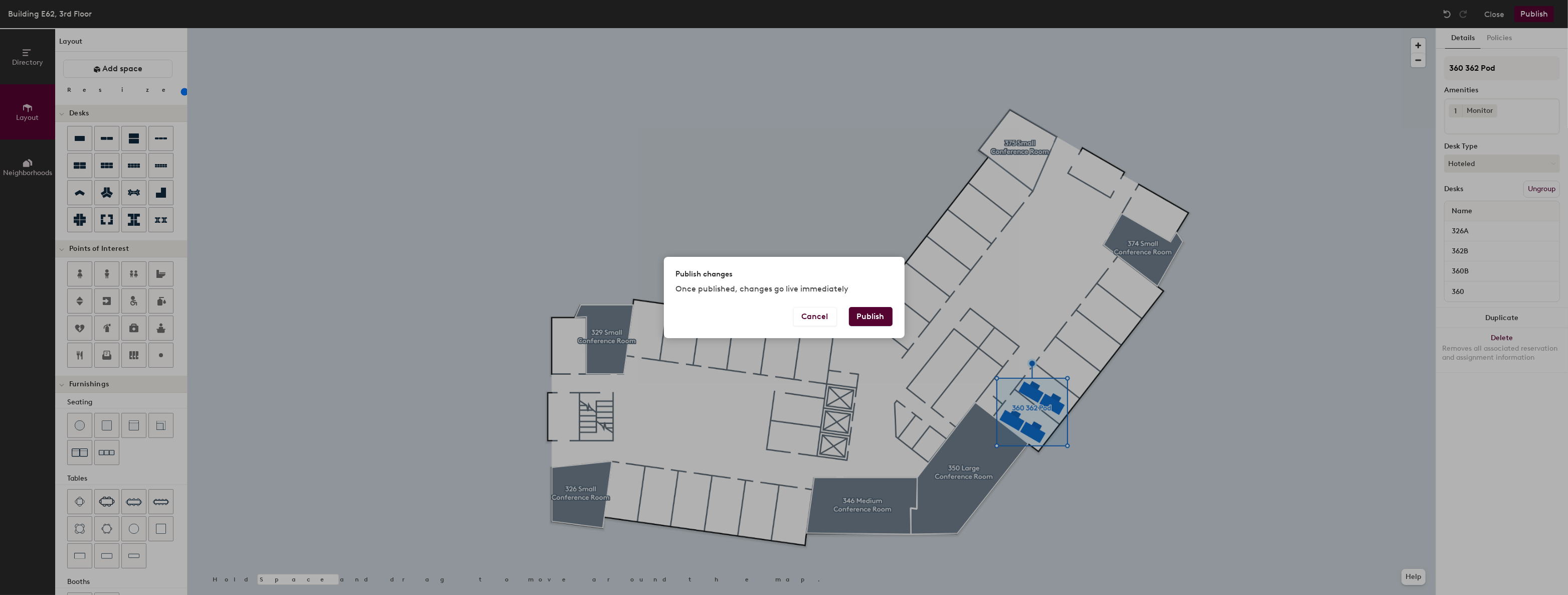
click at [874, 317] on button "Publish" at bounding box center [871, 316] width 44 height 19
type input "20"
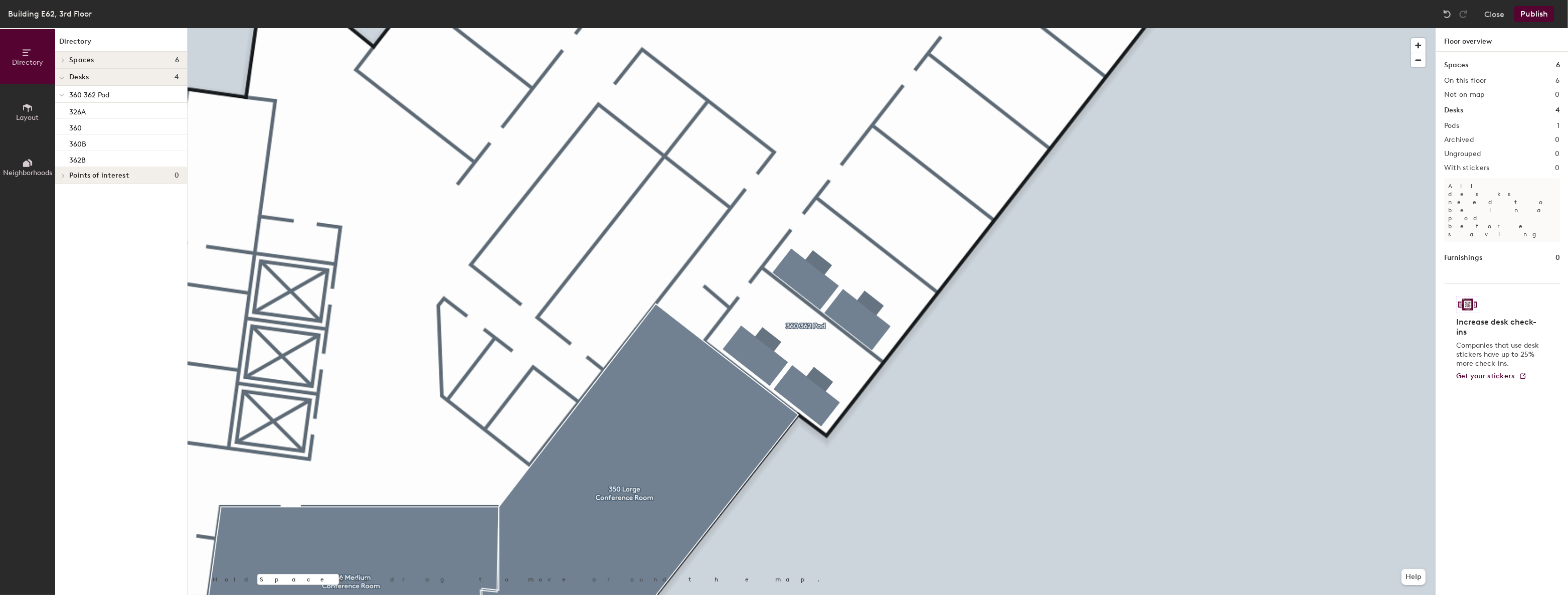
click at [1535, 18] on button "Publish" at bounding box center [1534, 14] width 40 height 16
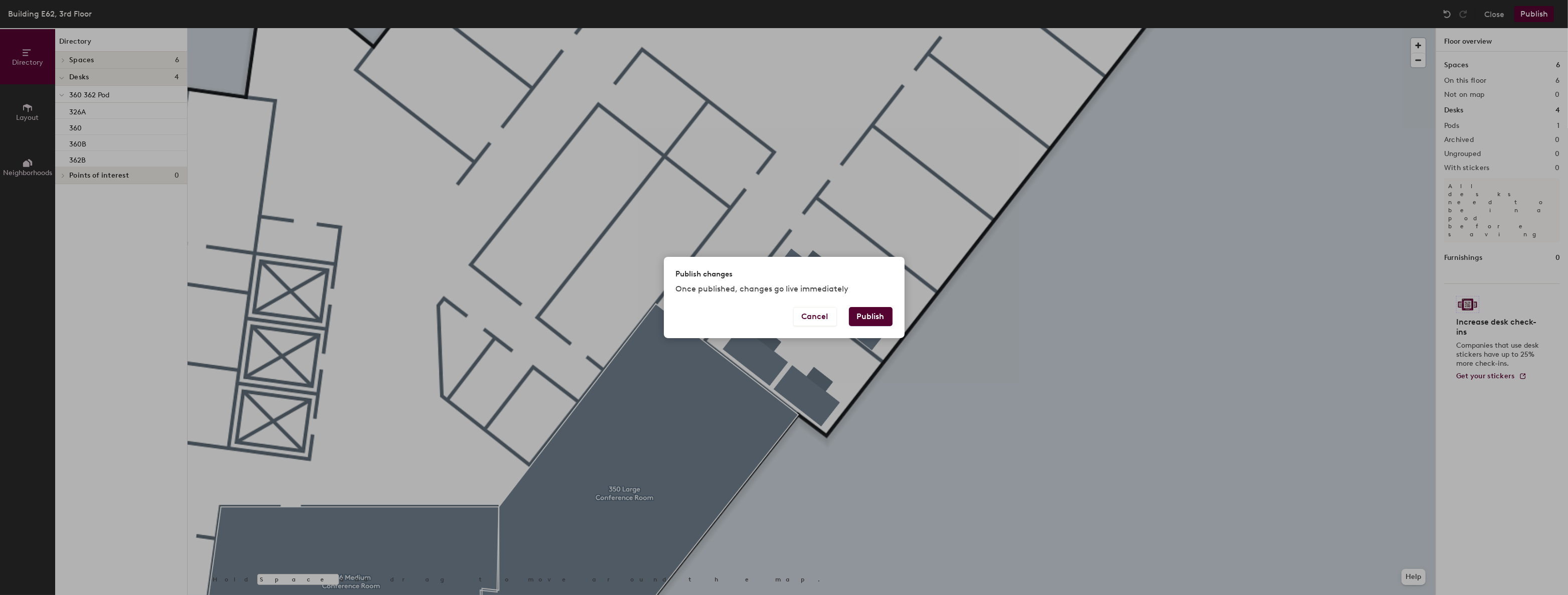
click at [875, 315] on button "Publish" at bounding box center [871, 316] width 44 height 19
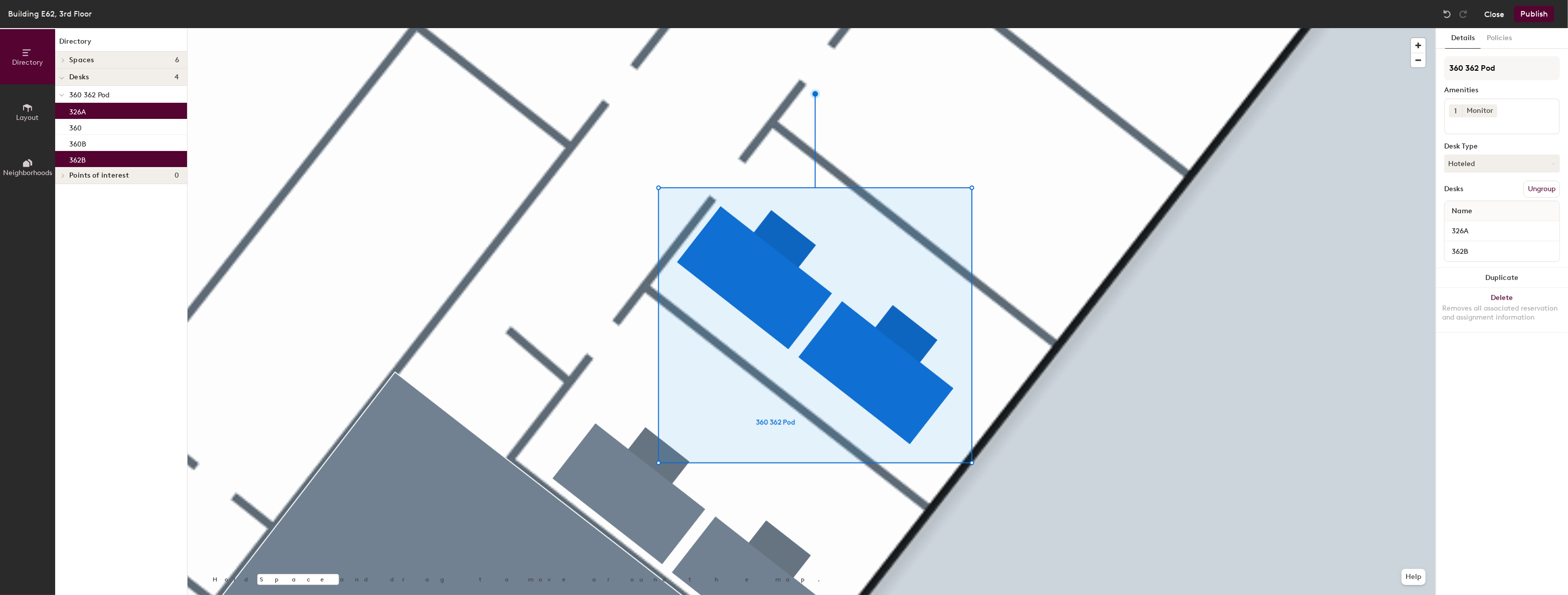
click at [1491, 16] on button "Close" at bounding box center [1494, 14] width 20 height 16
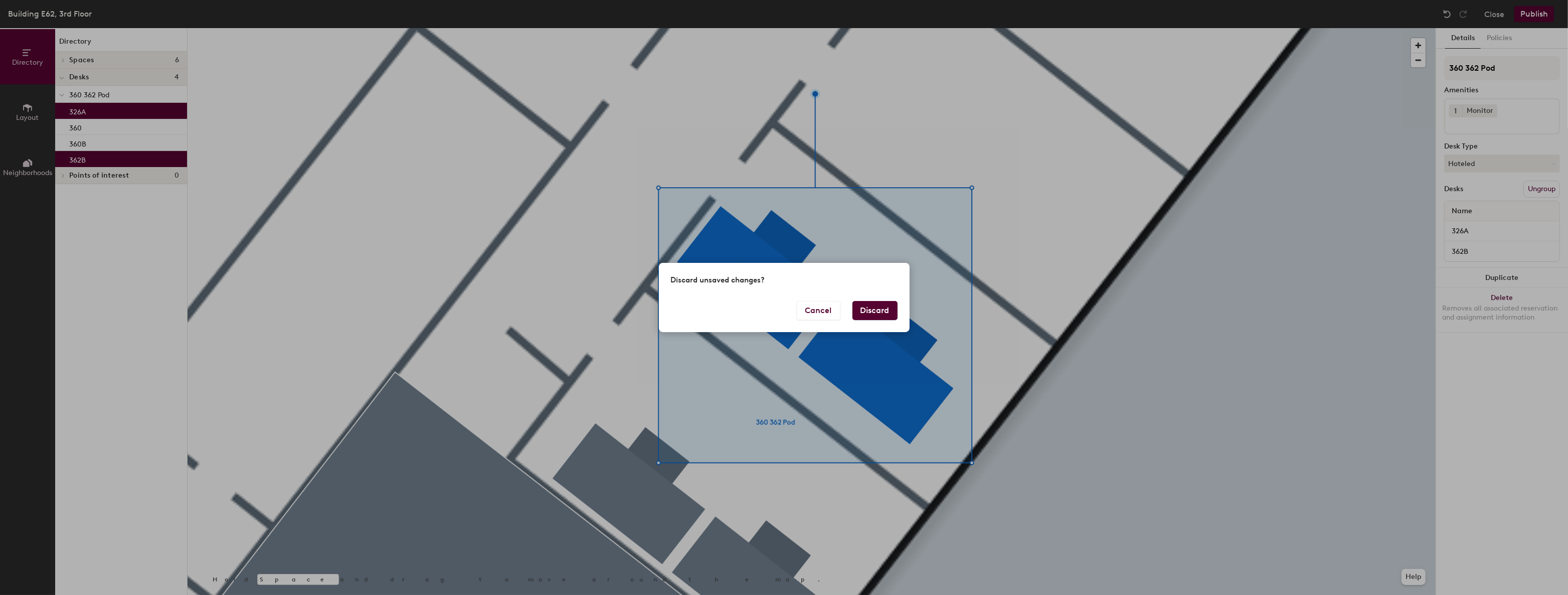
click at [880, 308] on button "Discard" at bounding box center [875, 310] width 45 height 19
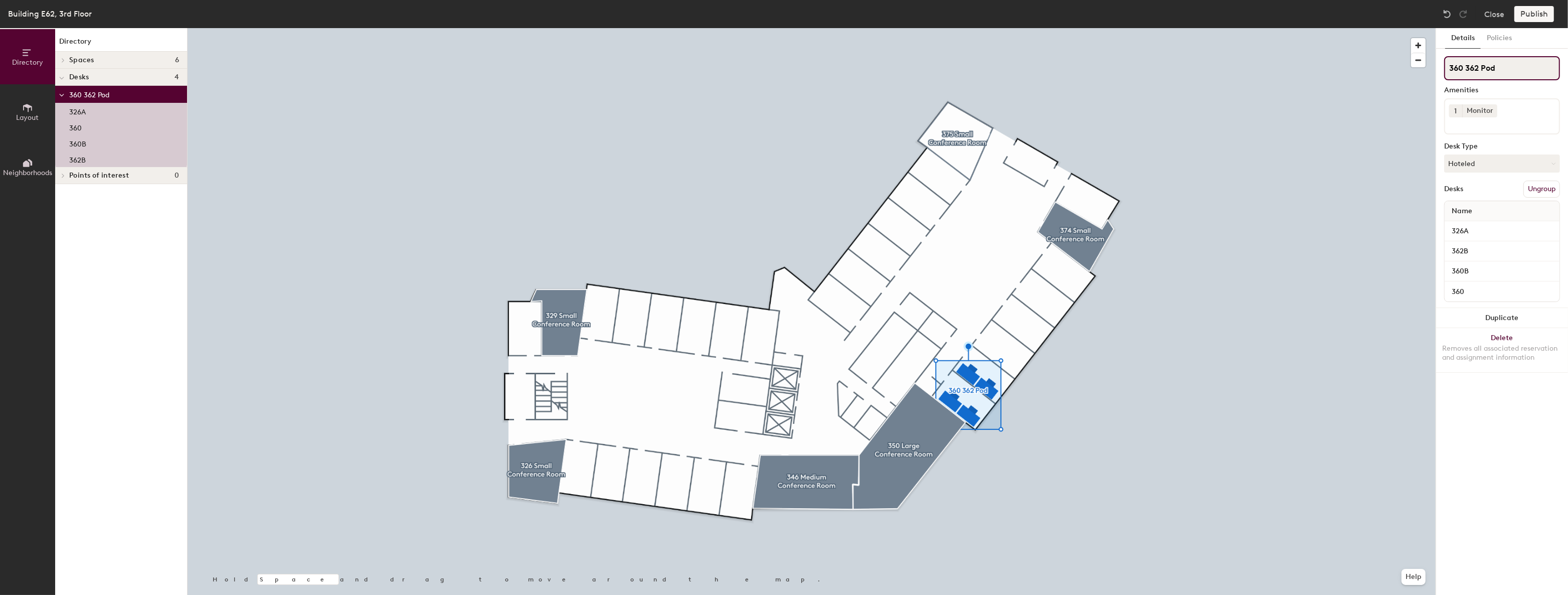
click at [1504, 70] on input "360 362 Pod" at bounding box center [1502, 68] width 116 height 24
click at [1382, 66] on div "Directory Layout Neighborhoods Directory Spaces 6 326 Small Conference Room 329…" at bounding box center [784, 311] width 1568 height 567
type input "3rd Floor Offices"
click at [1524, 13] on button "Publish" at bounding box center [1534, 14] width 40 height 16
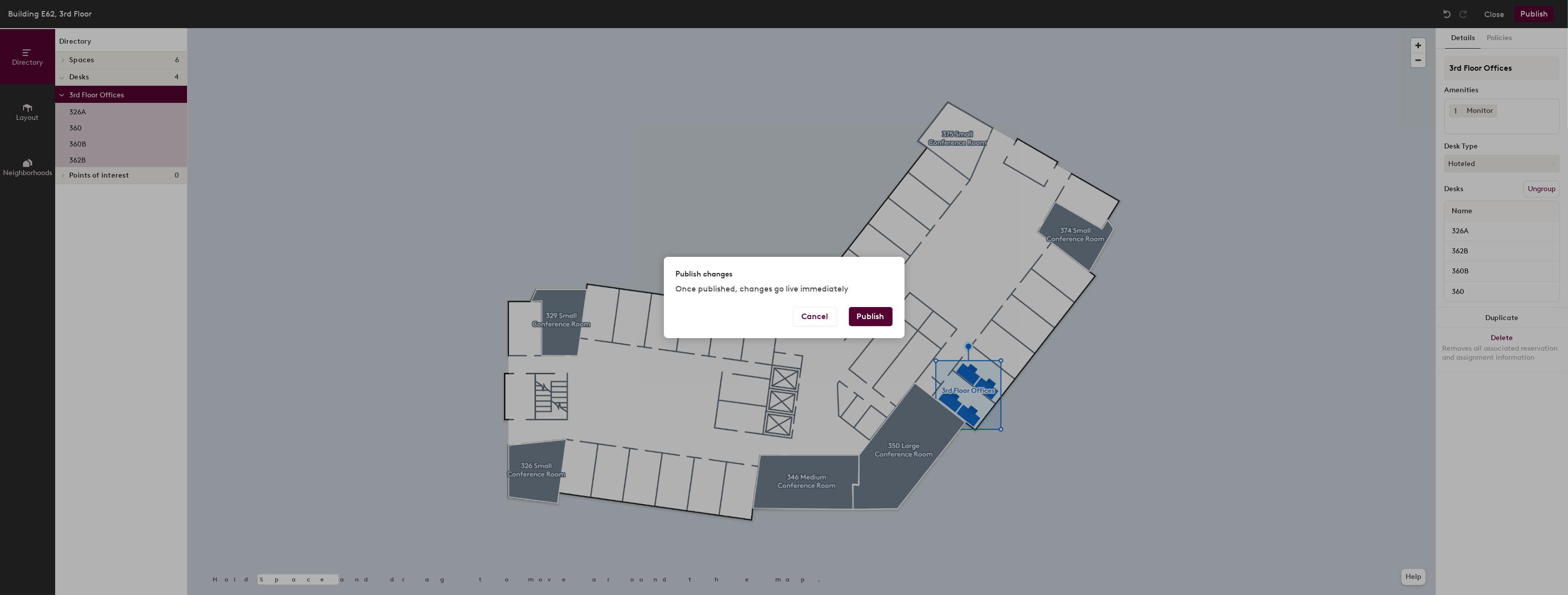
click at [862, 321] on button "Publish" at bounding box center [871, 316] width 44 height 19
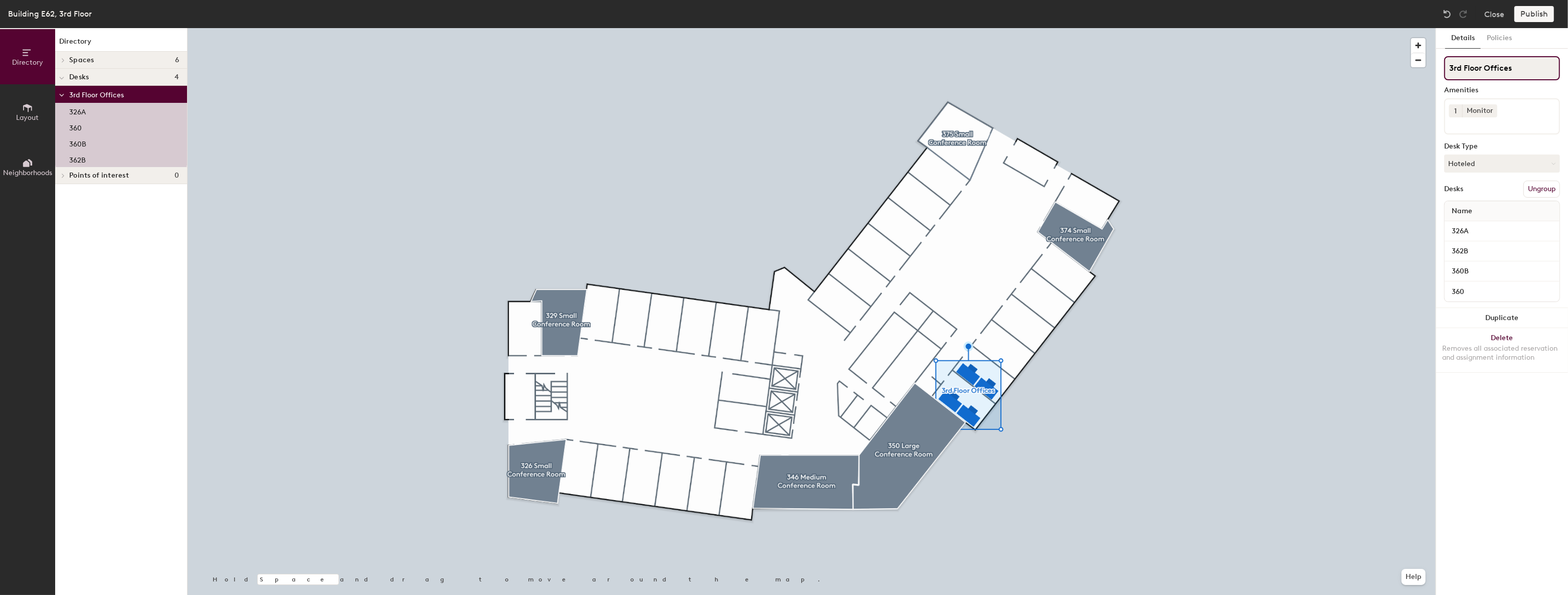
click at [1502, 68] on input "3rd Floor Offices" at bounding box center [1502, 68] width 116 height 24
click at [1318, 69] on div "Directory Layout Neighborhoods Directory Spaces 6 326 Small Conference Room 329…" at bounding box center [784, 311] width 1568 height 567
click at [1518, 63] on input "3rd Floor Offices" at bounding box center [1502, 68] width 116 height 24
drag, startPoint x: 1518, startPoint y: 66, endPoint x: 1478, endPoint y: 68, distance: 40.0
click at [1478, 68] on input "3rd Floor Offices" at bounding box center [1502, 68] width 116 height 24
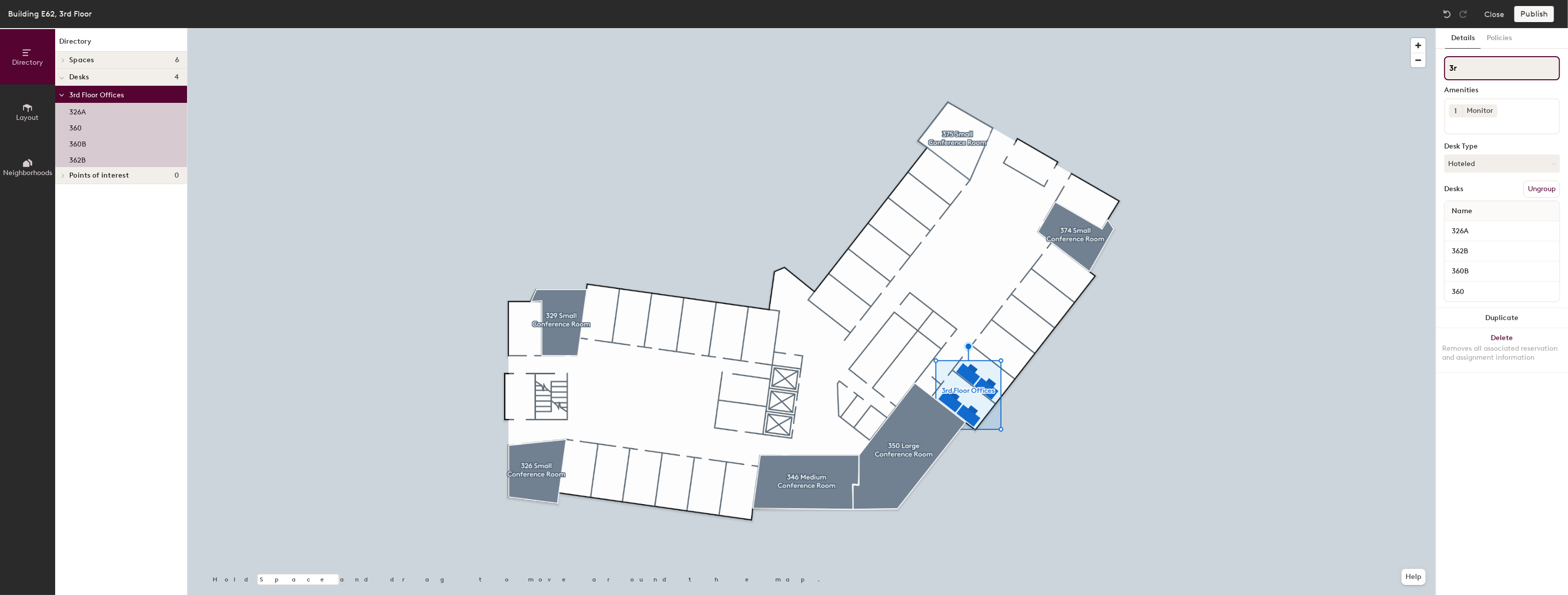
type input "3"
click at [1530, 13] on button "Publish" at bounding box center [1534, 14] width 40 height 16
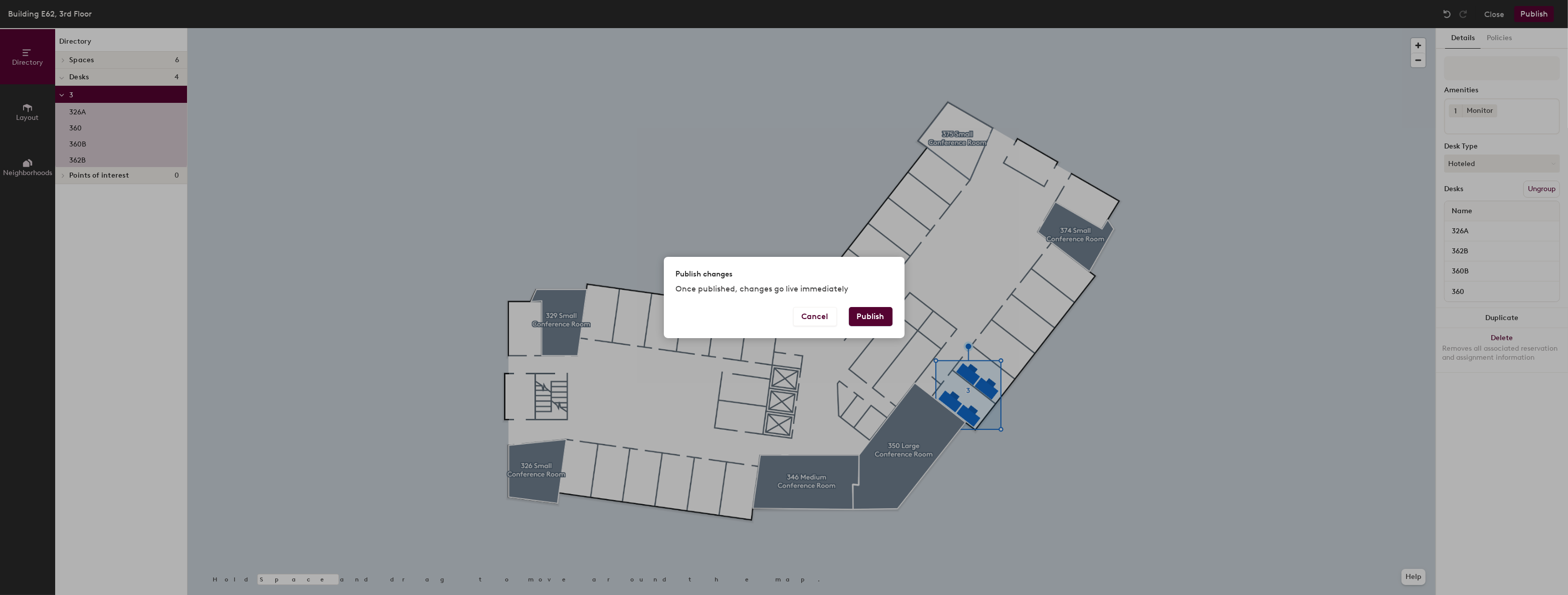
click at [871, 321] on button "Publish" at bounding box center [871, 316] width 44 height 19
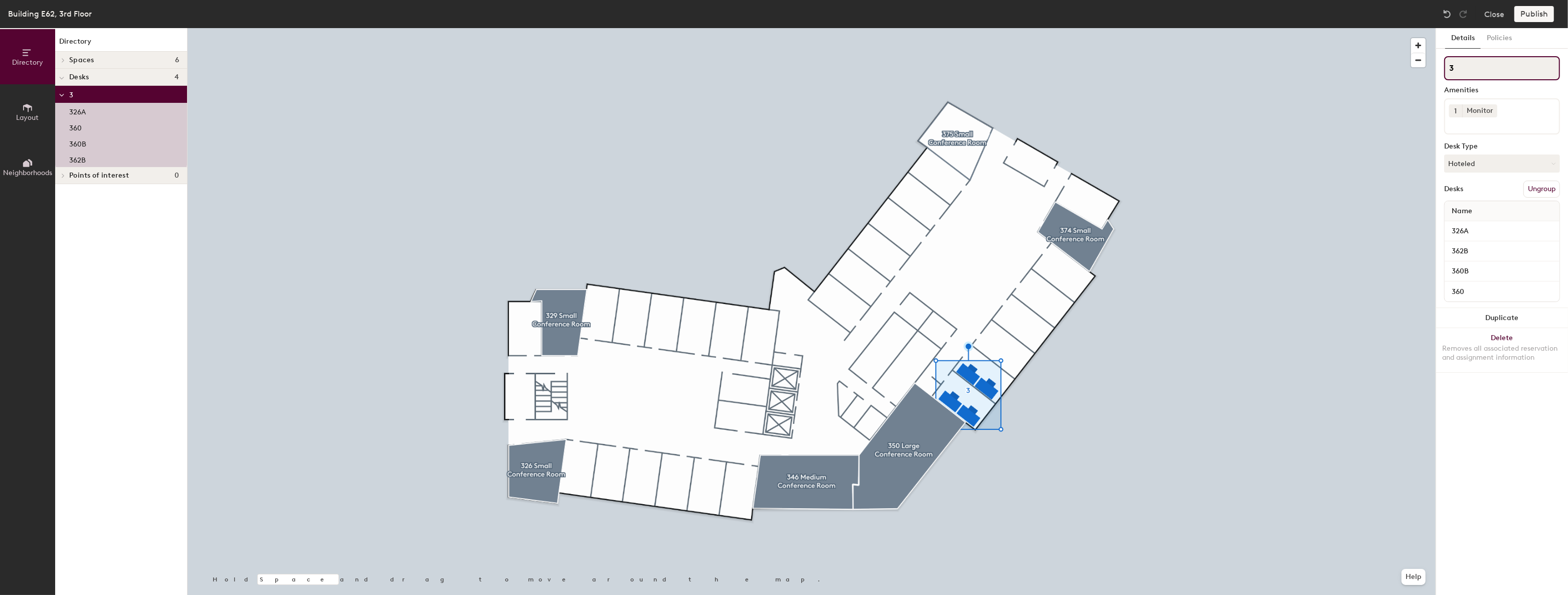
click at [1470, 72] on input "3" at bounding box center [1502, 68] width 116 height 24
click at [1379, 78] on div "Directory Layout Neighborhoods Directory Spaces 6 326 Small Conference Room 329…" at bounding box center [784, 311] width 1568 height 567
type input "E"
type input "3rd Floor Offices"
click at [1541, 17] on button "Publish" at bounding box center [1534, 14] width 40 height 16
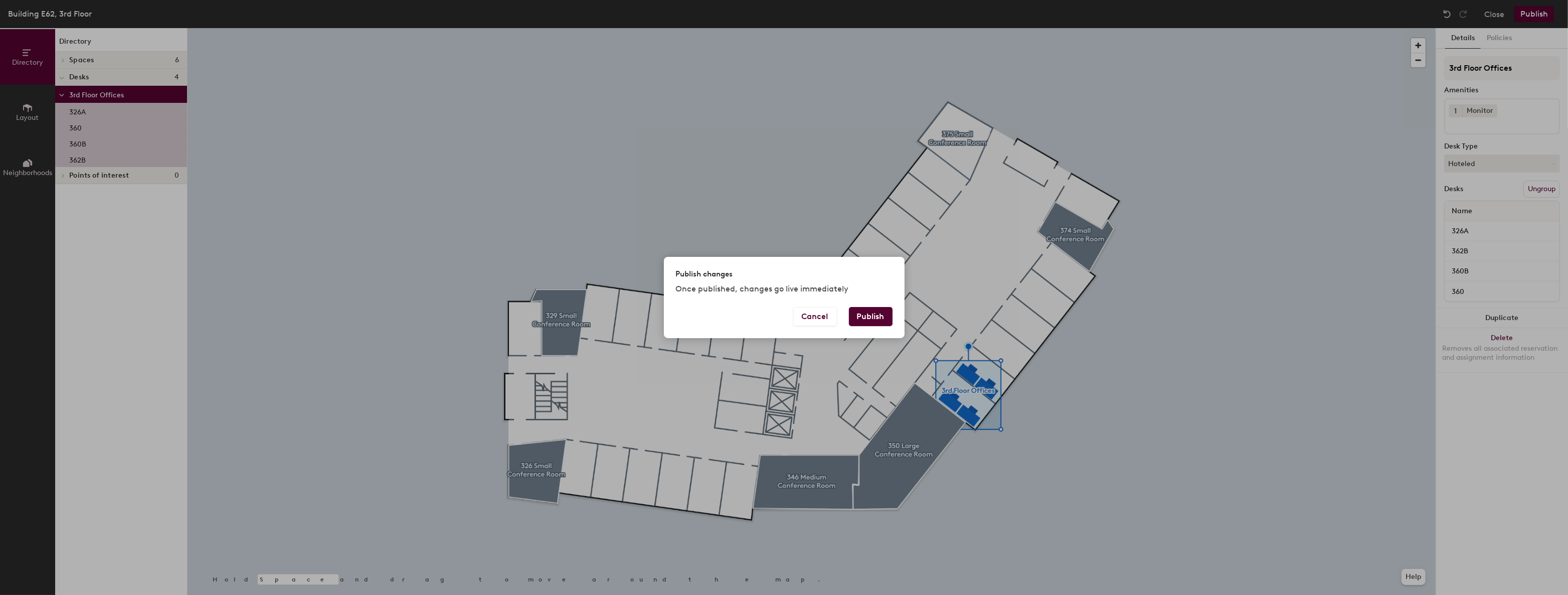
click at [867, 316] on button "Publish" at bounding box center [871, 316] width 44 height 19
